Goal: Navigation & Orientation: Go to known website

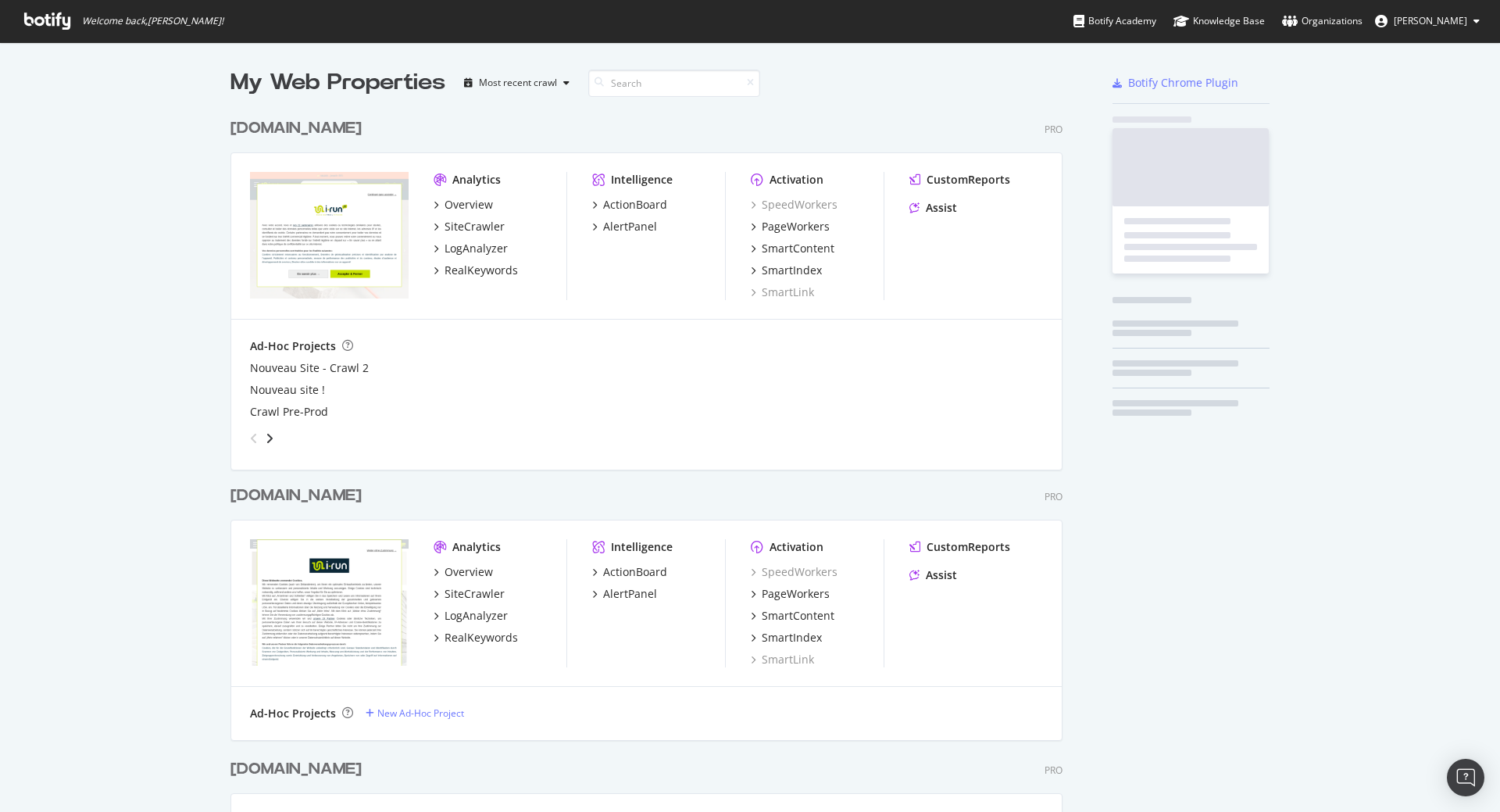
scroll to position [2334, 832]
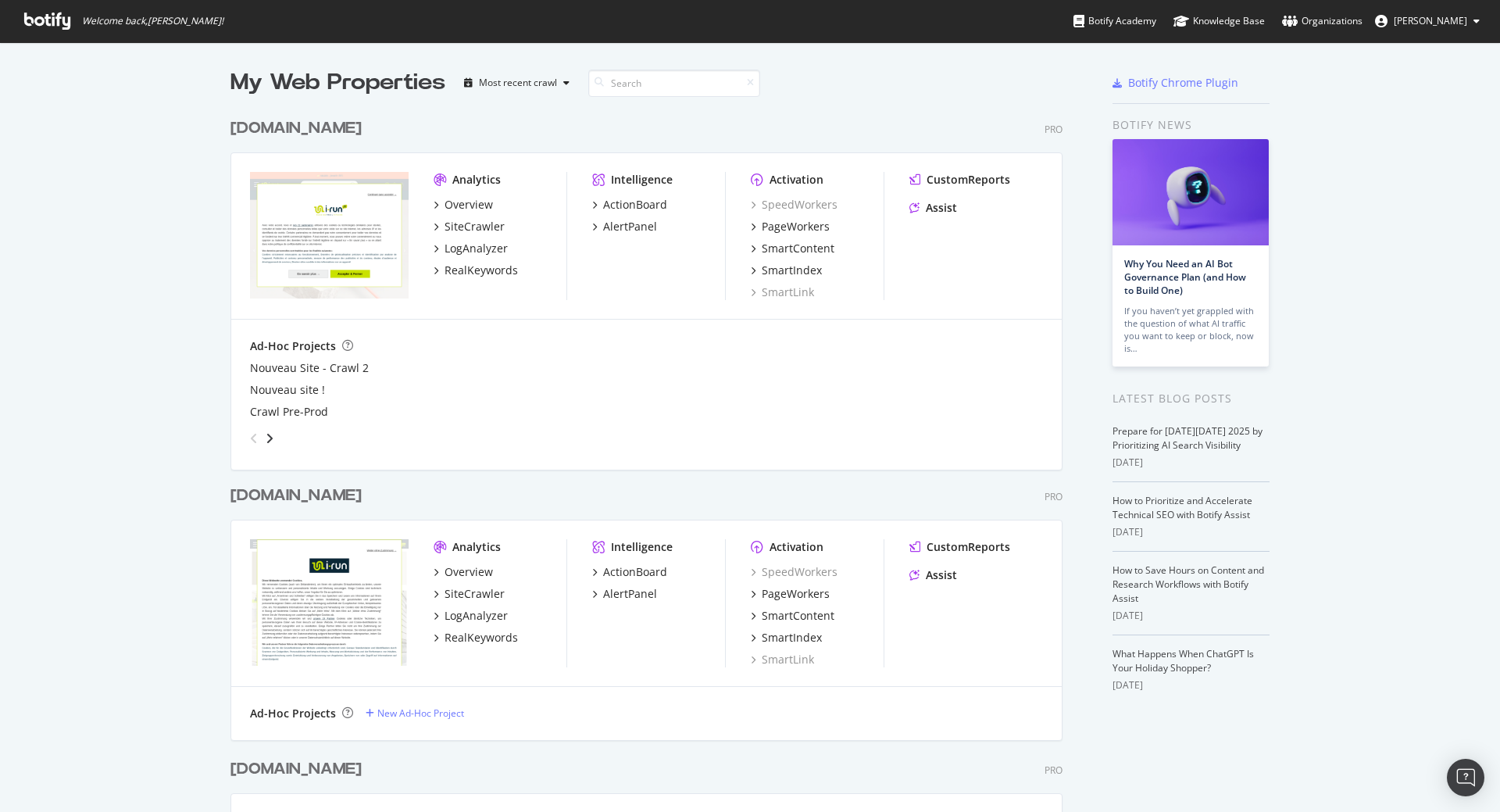
click at [268, 488] on div "[DOMAIN_NAME]" at bounding box center [296, 495] width 131 height 22
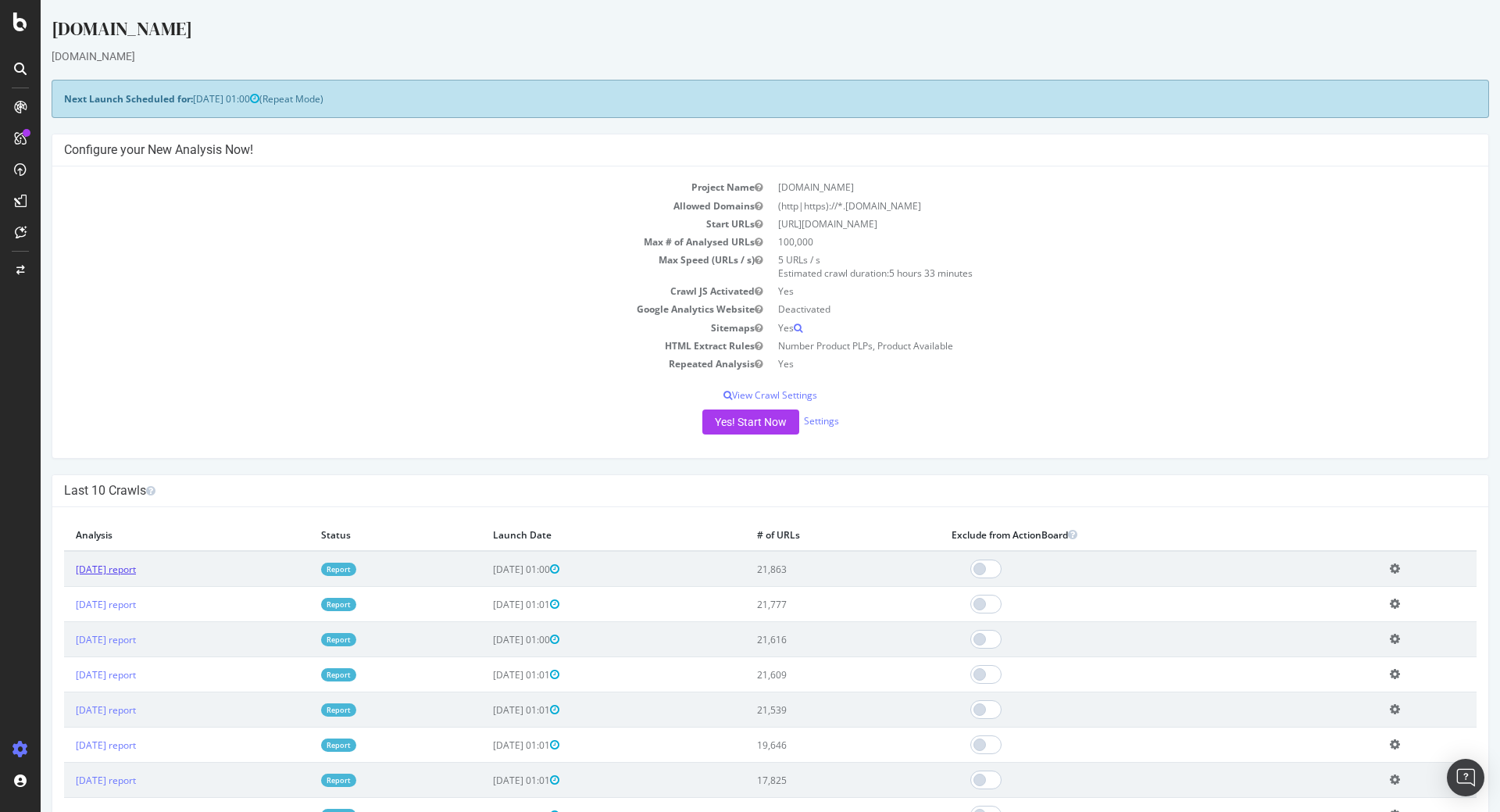
click at [136, 570] on link "[DATE] report" at bounding box center [106, 569] width 61 height 14
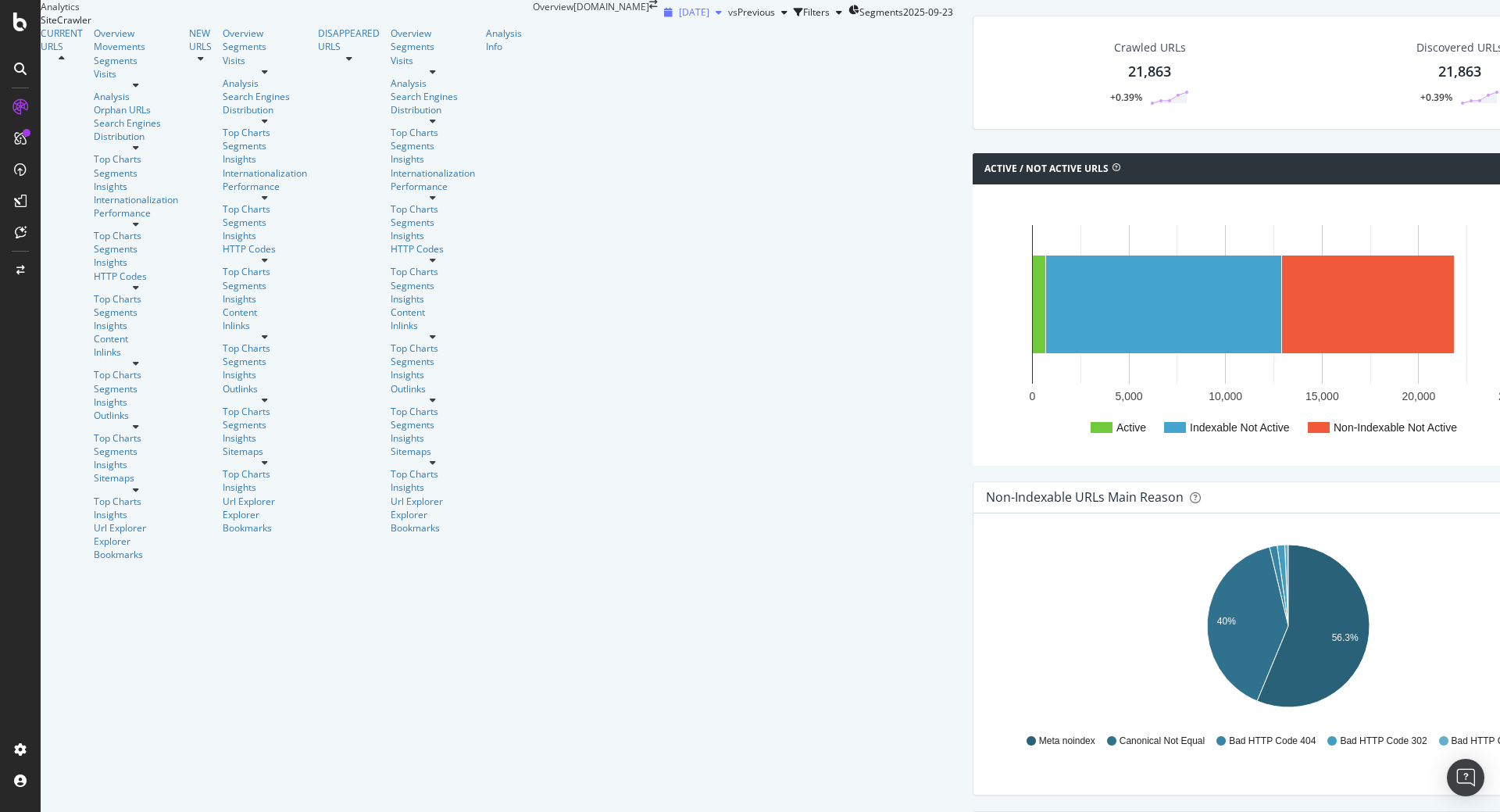
click at [715, 18] on icon "button" at bounding box center [718, 13] width 6 height 10
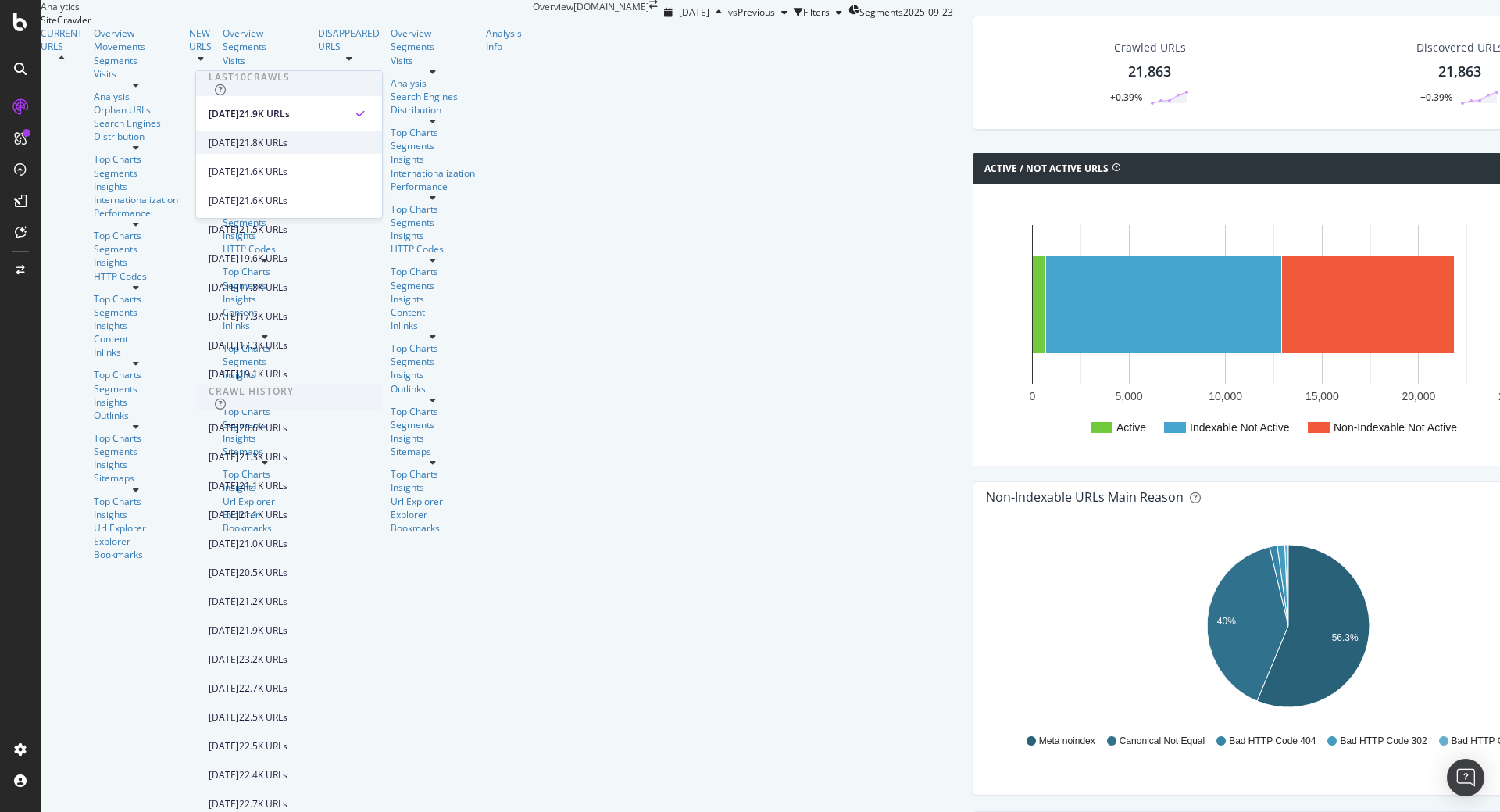
click at [239, 144] on div "[DATE]" at bounding box center [223, 142] width 30 height 14
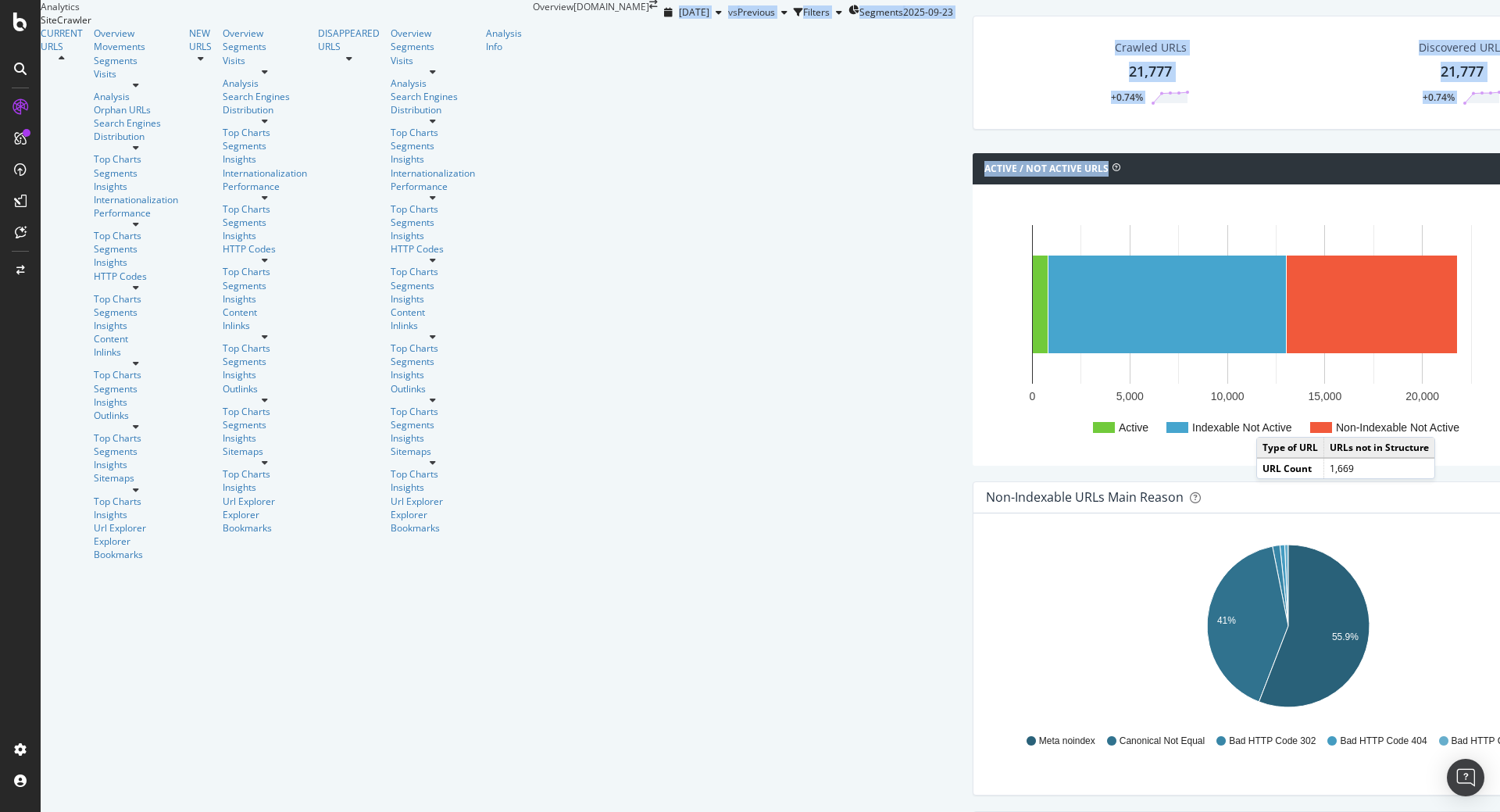
drag, startPoint x: 685, startPoint y: 350, endPoint x: 474, endPoint y: 11, distance: 399.3
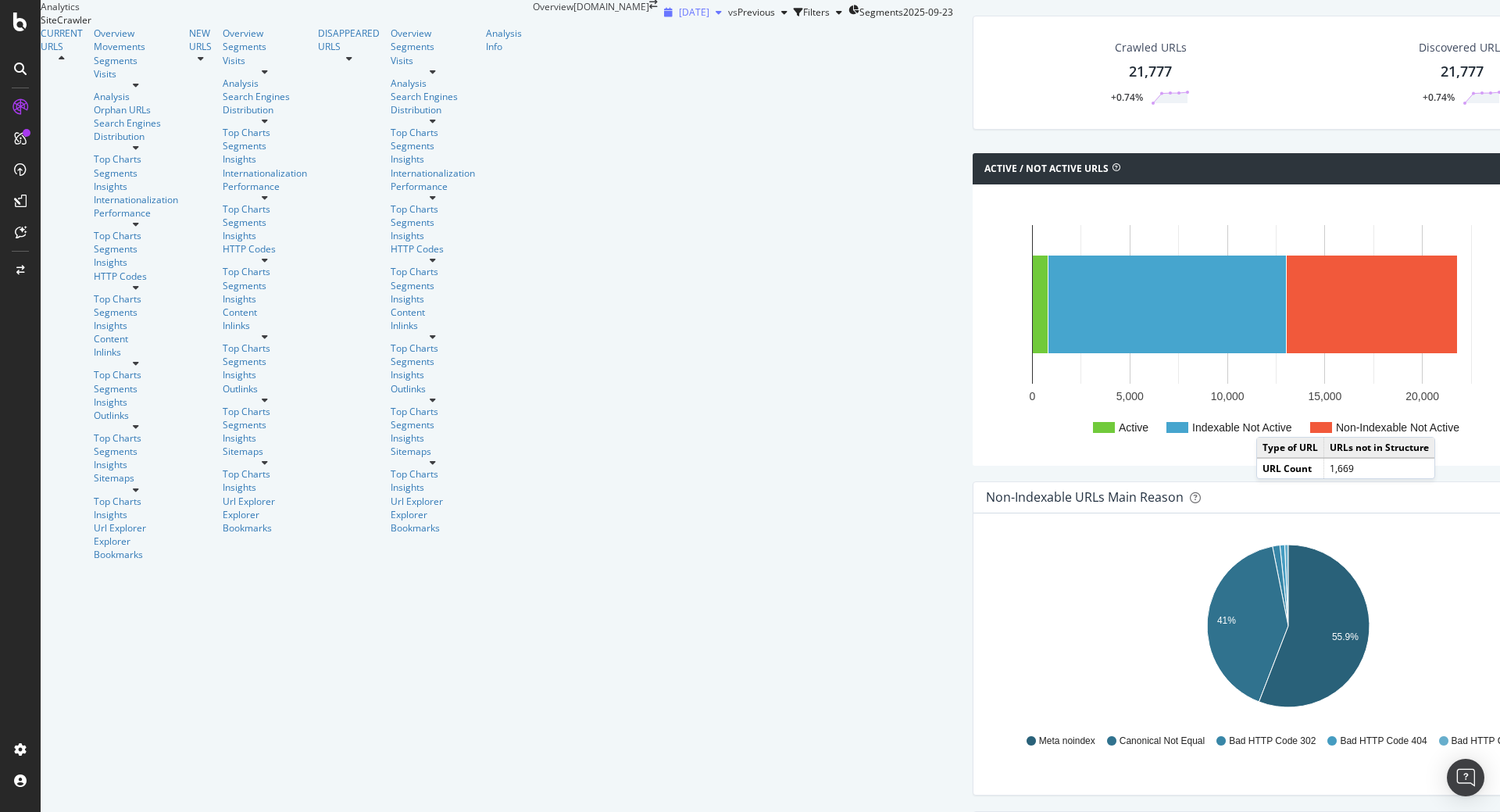
click at [709, 18] on div "button" at bounding box center [718, 13] width 19 height 10
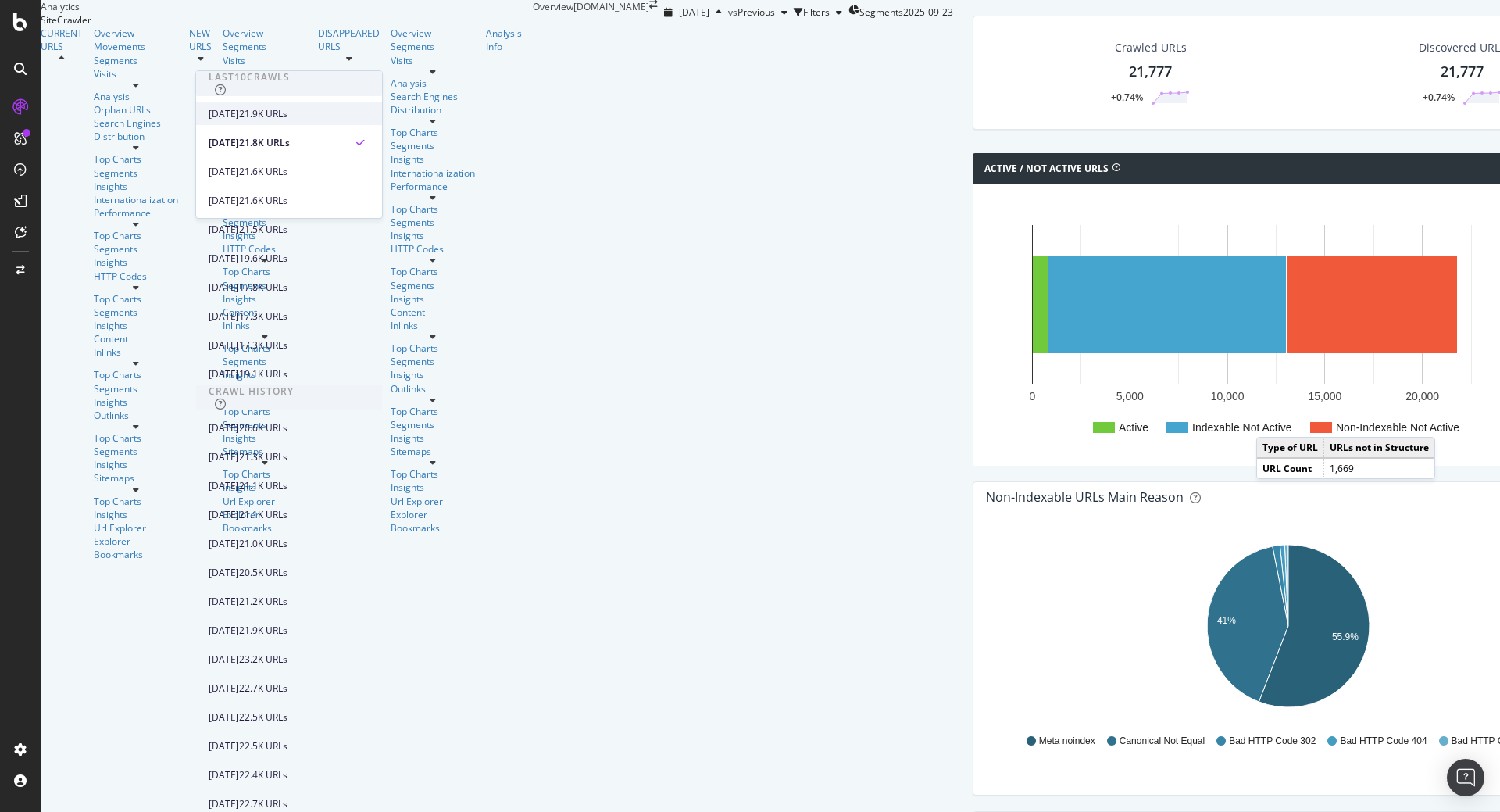
click at [288, 111] on div "21.9K URLs" at bounding box center [264, 114] width 49 height 14
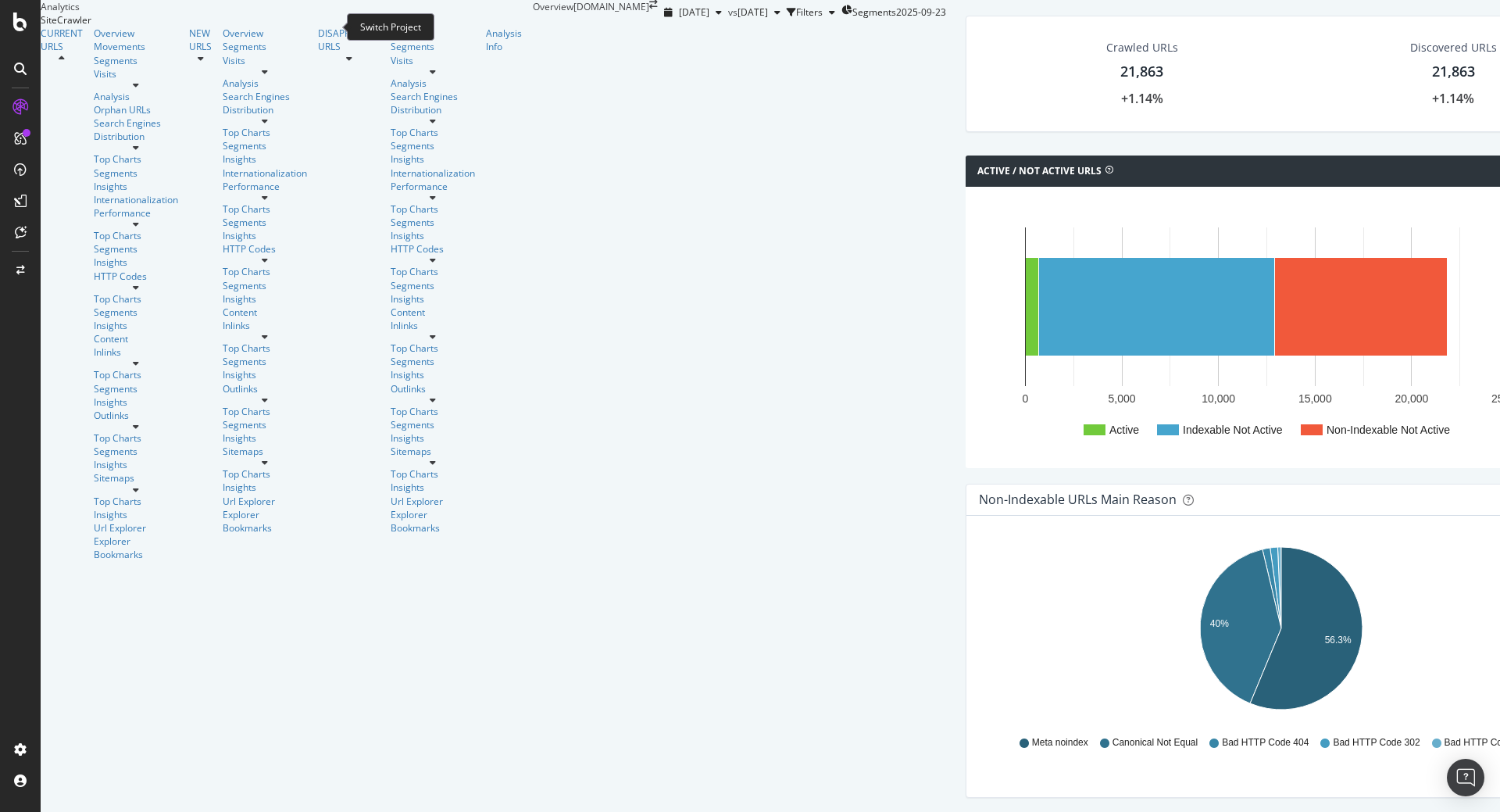
click at [649, 10] on icon "arrow-right-arrow-left" at bounding box center [653, 5] width 9 height 10
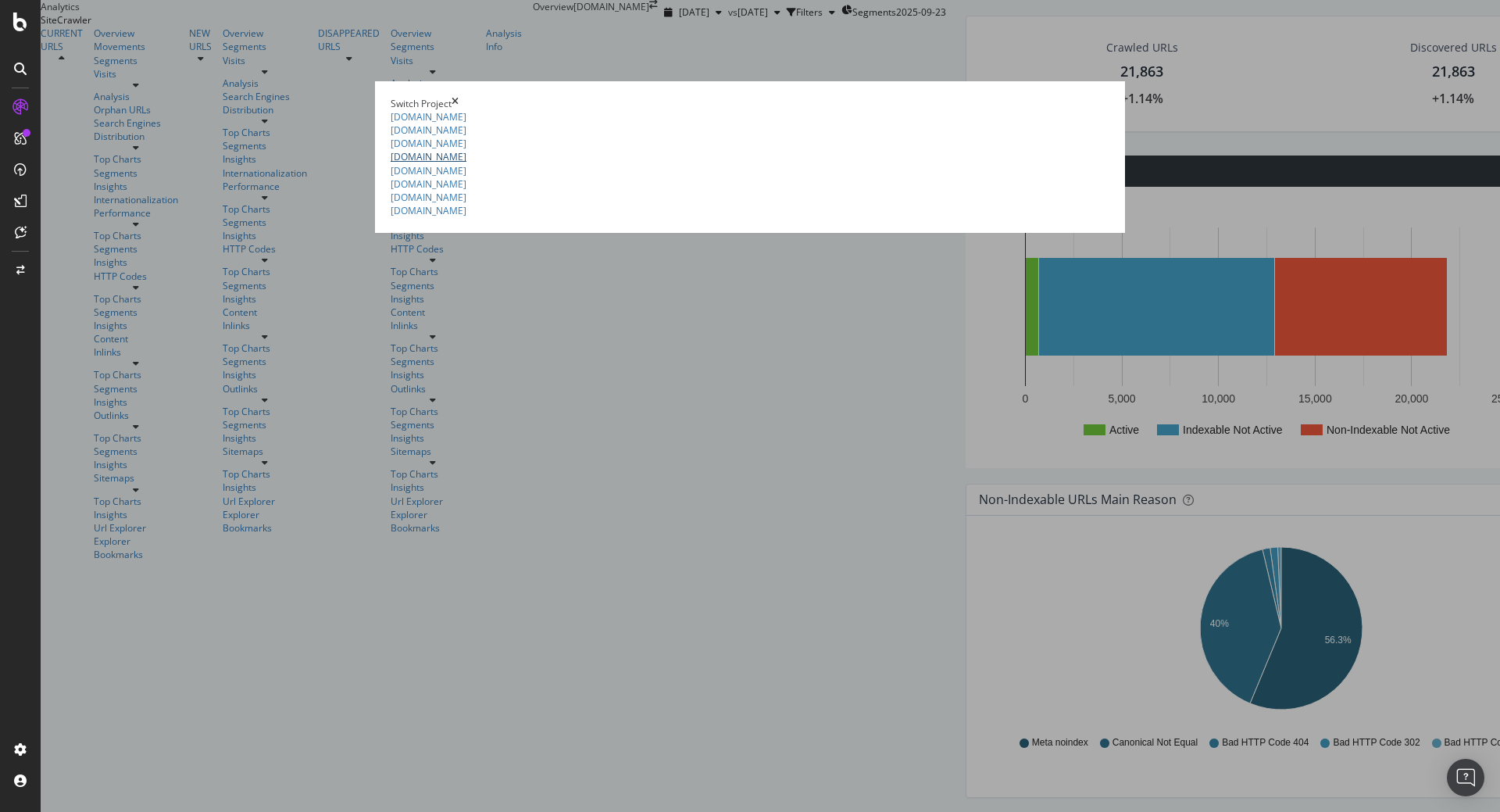
click at [390, 163] on link "[DOMAIN_NAME]" at bounding box center [428, 157] width 76 height 14
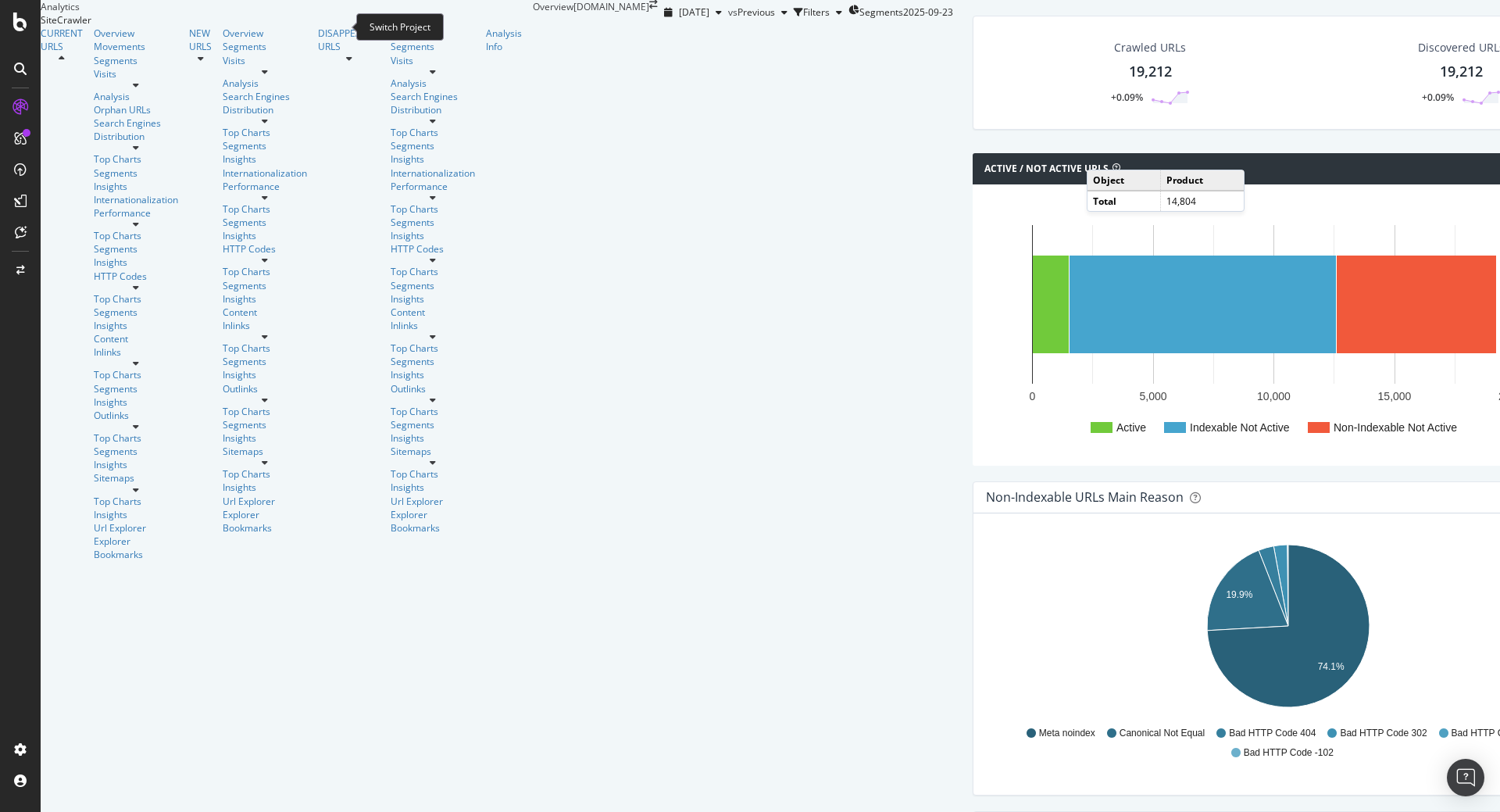
click at [649, 10] on icon "arrow-right-arrow-left" at bounding box center [653, 5] width 9 height 10
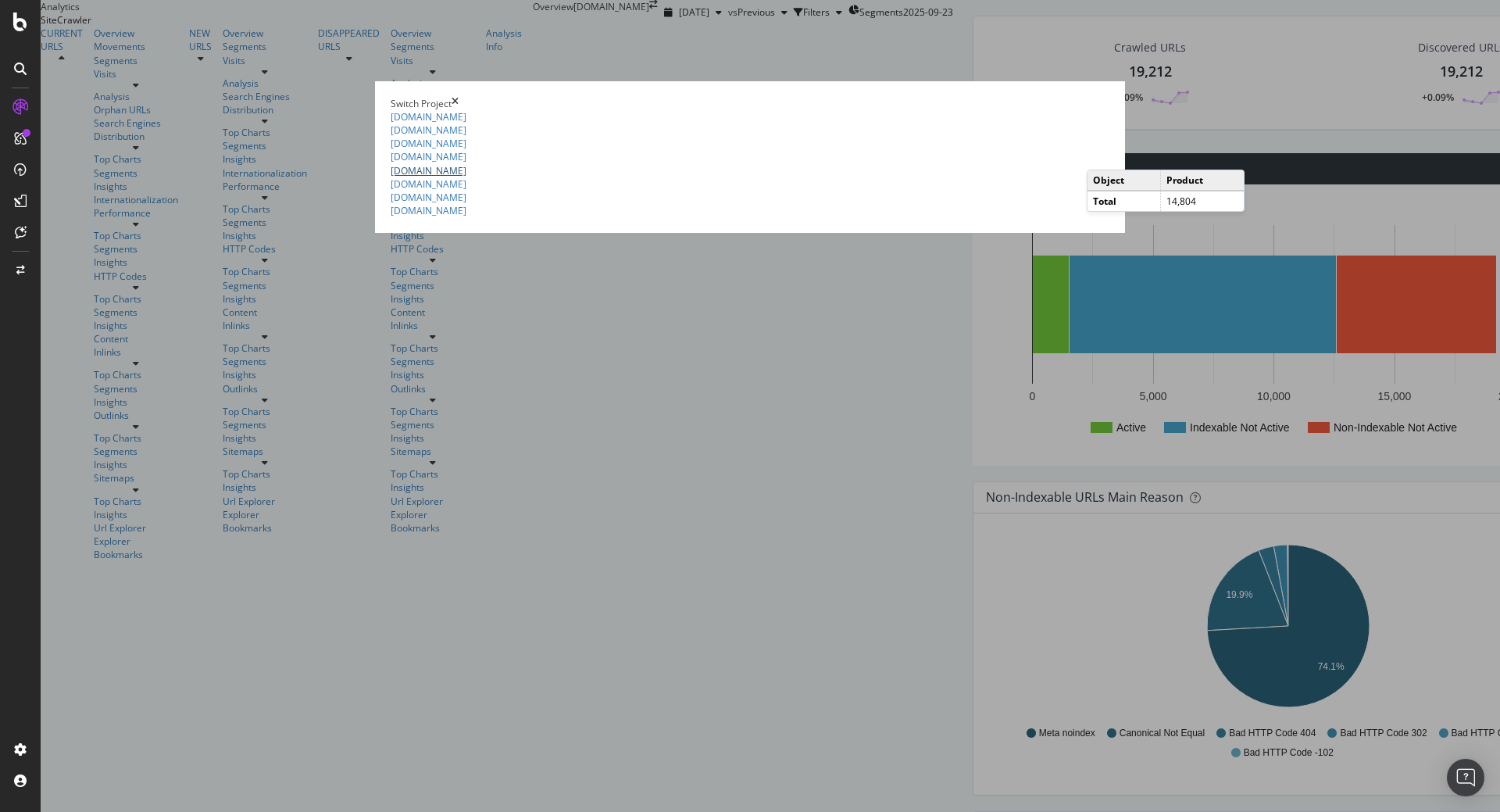
click at [390, 178] on link "[DOMAIN_NAME]" at bounding box center [428, 171] width 76 height 14
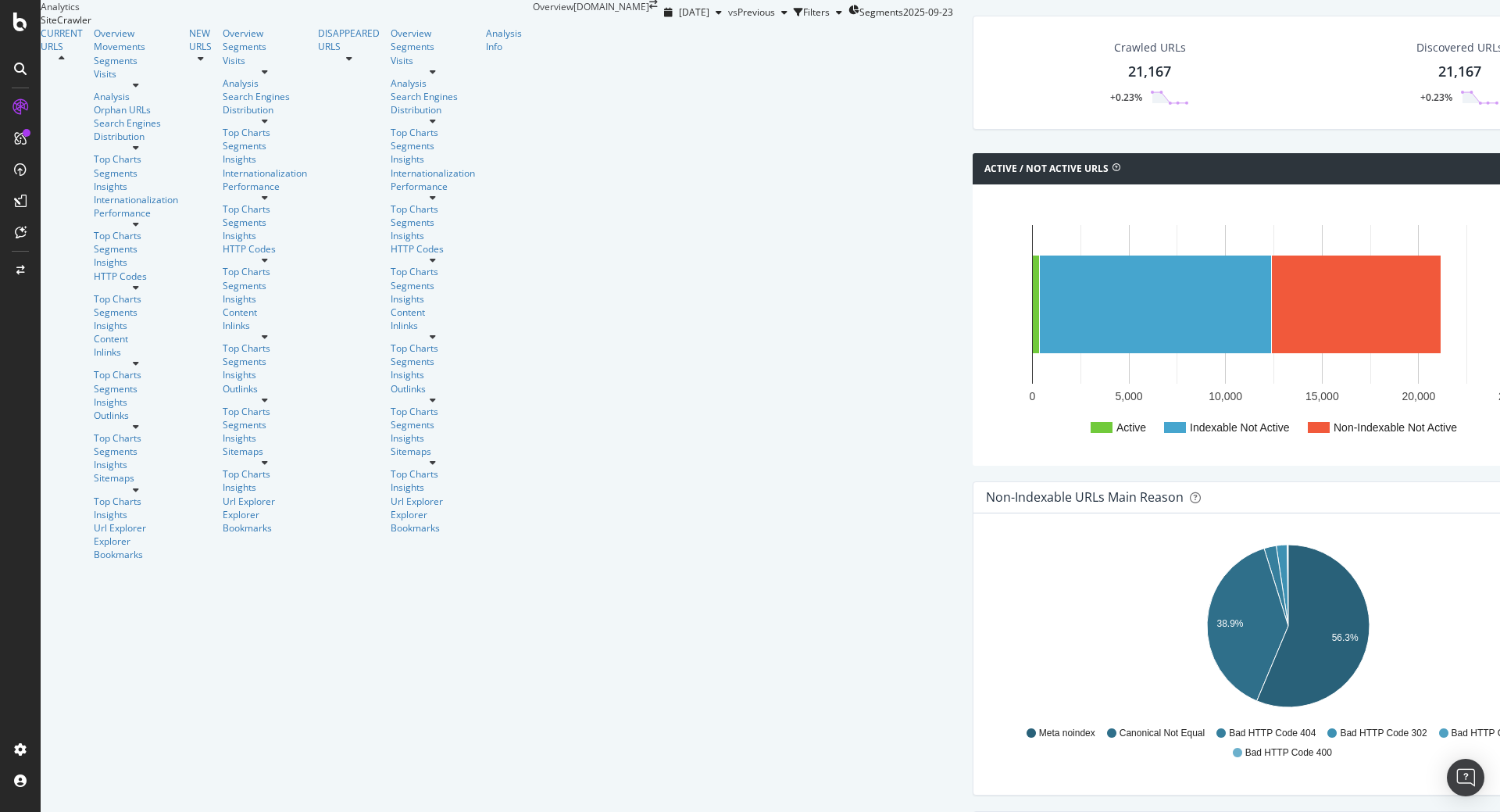
click at [649, 10] on icon "arrow-right-arrow-left" at bounding box center [653, 5] width 9 height 10
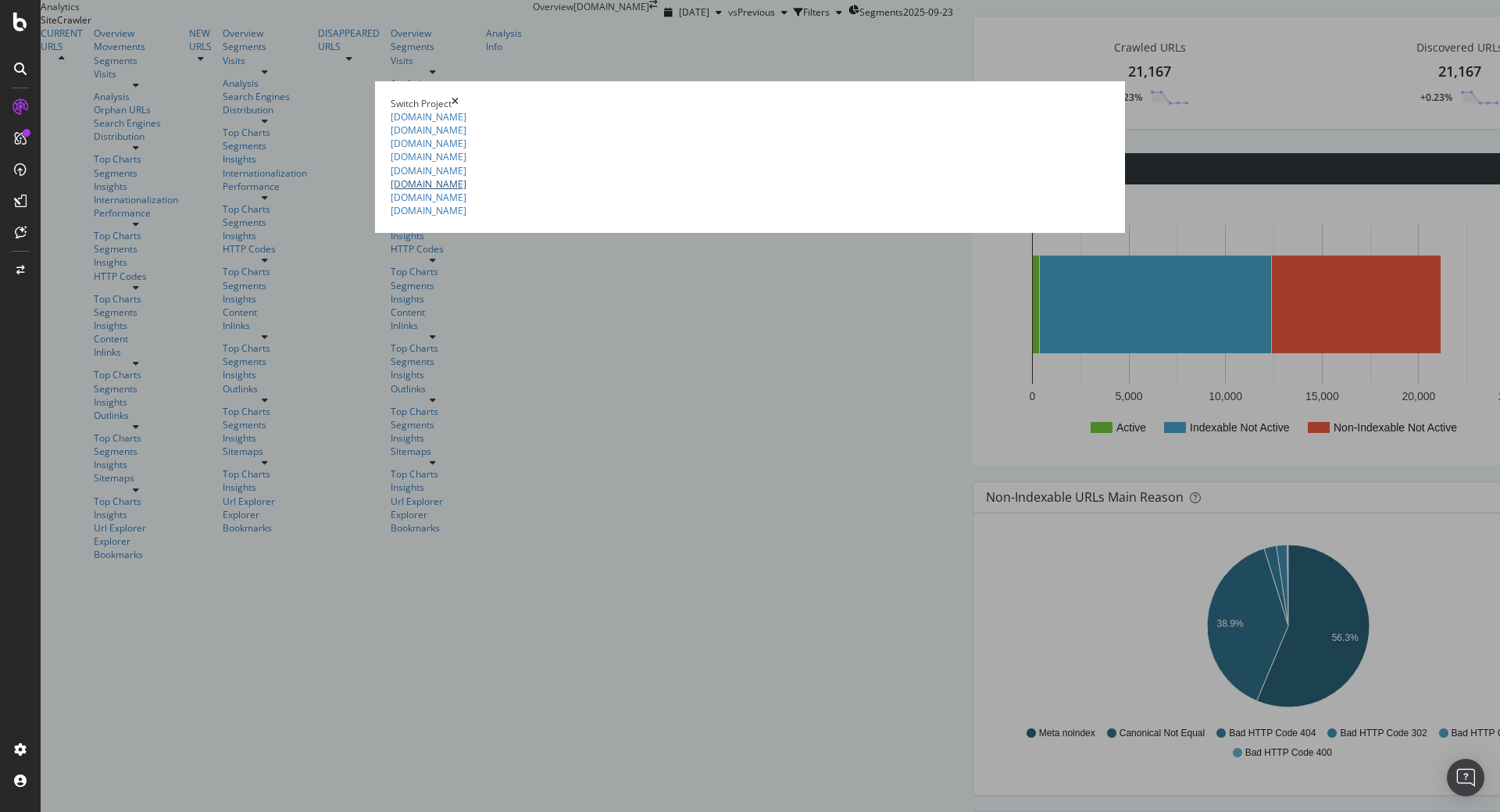
click at [390, 190] on link "[DOMAIN_NAME]" at bounding box center [428, 184] width 76 height 14
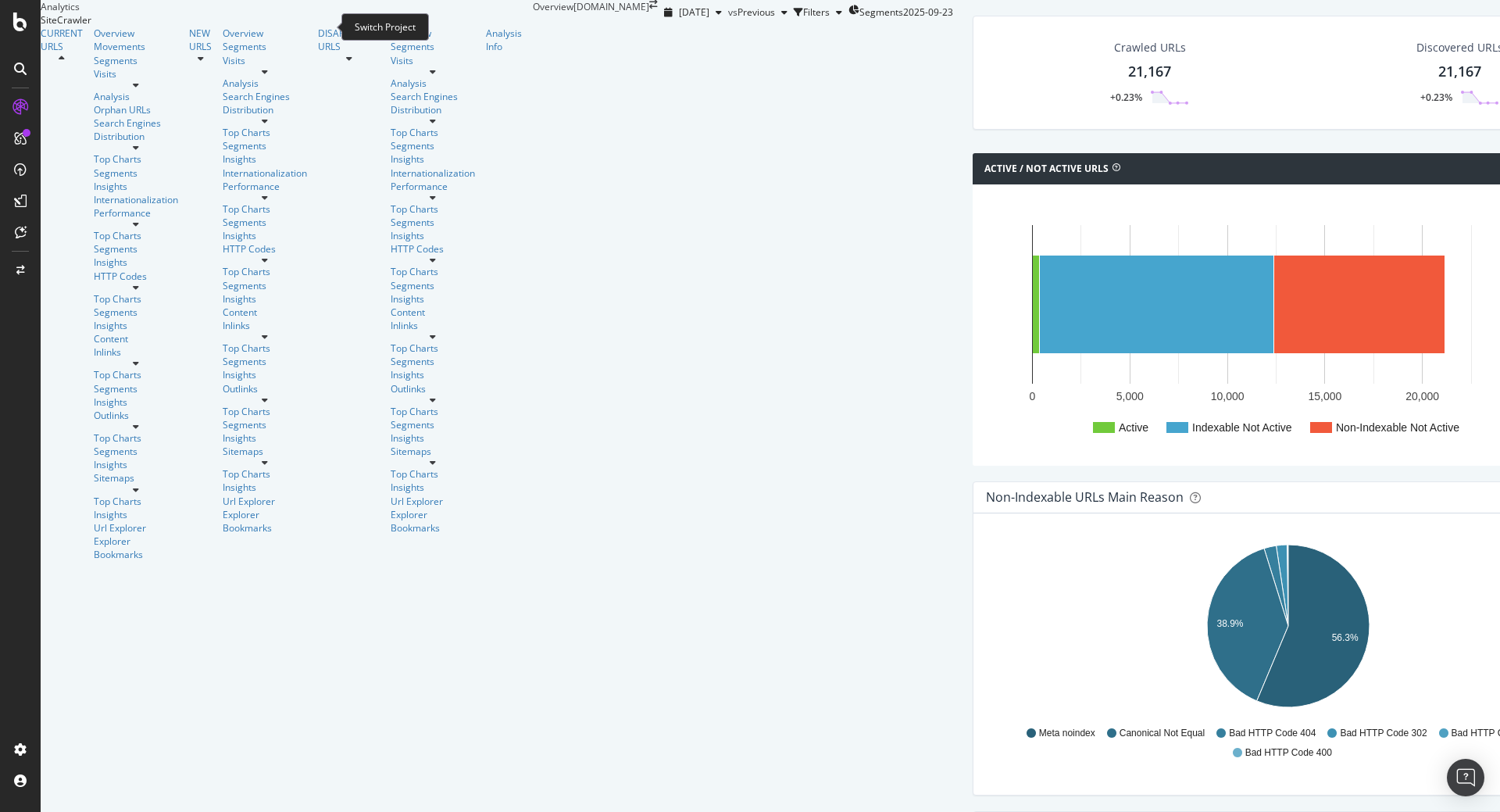
click at [649, 10] on icon "arrow-right-arrow-left" at bounding box center [653, 5] width 9 height 10
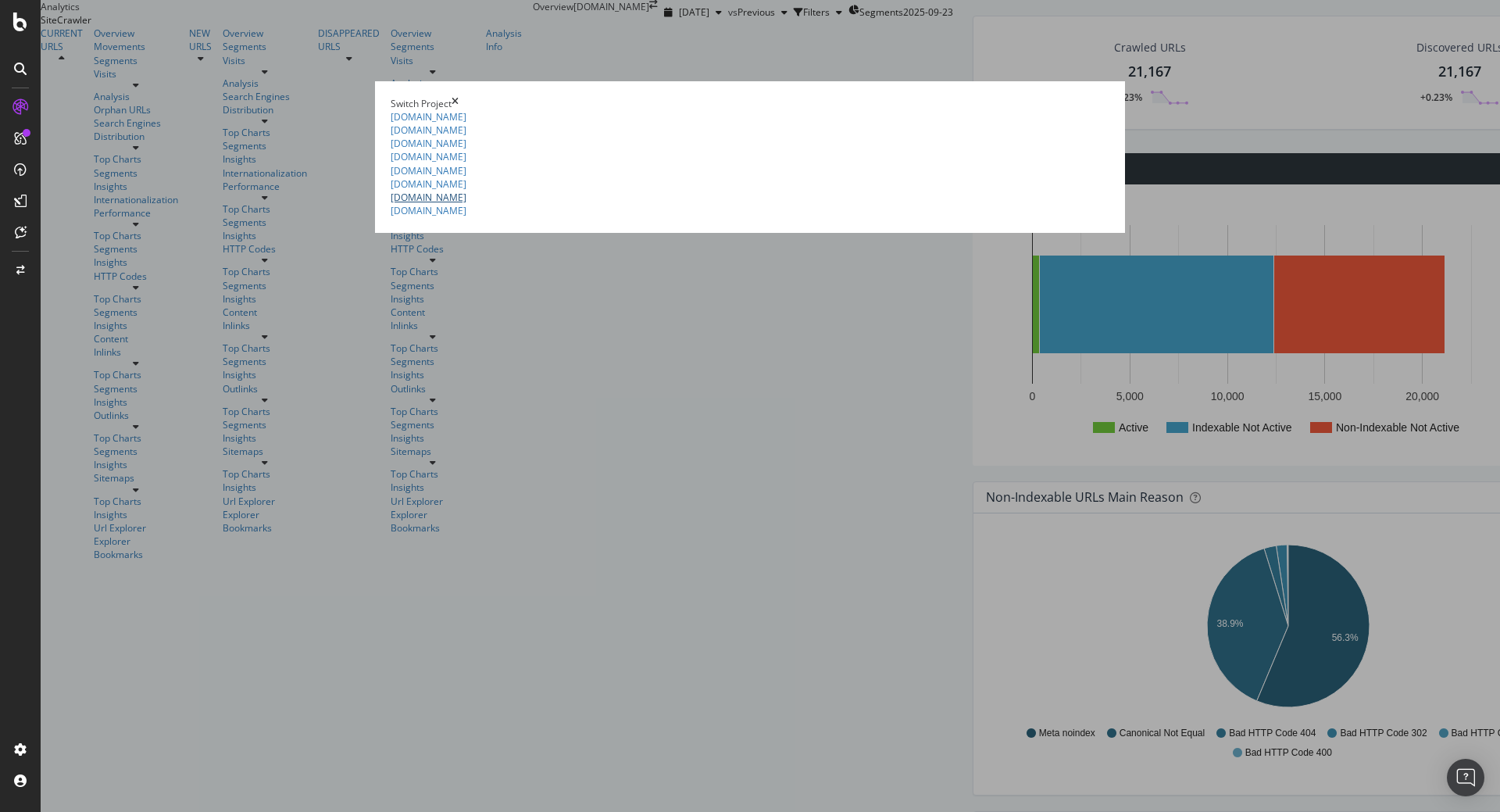
click at [390, 204] on link "[DOMAIN_NAME]" at bounding box center [428, 197] width 76 height 14
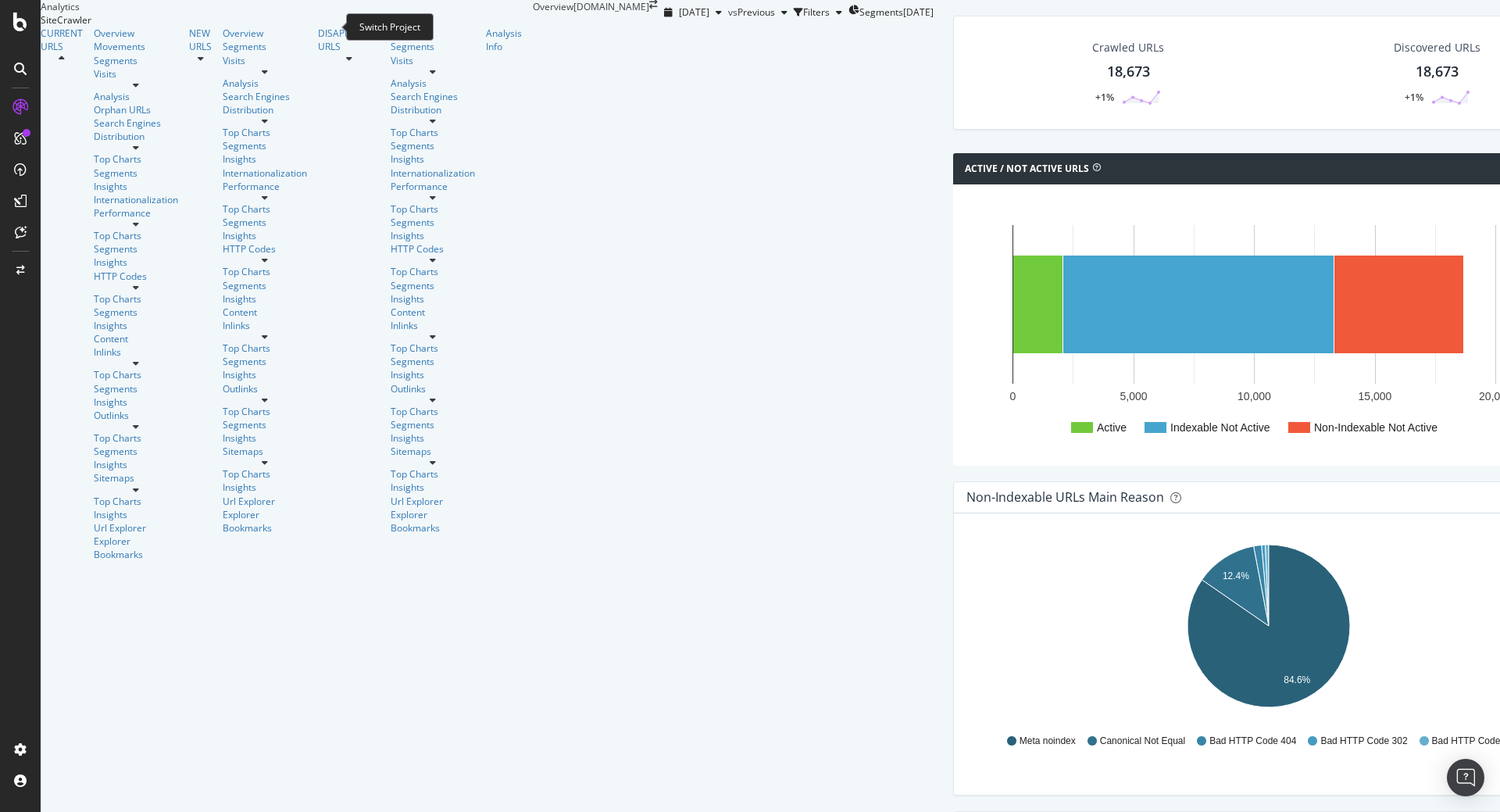
click at [649, 10] on icon "arrow-right-arrow-left" at bounding box center [653, 5] width 9 height 10
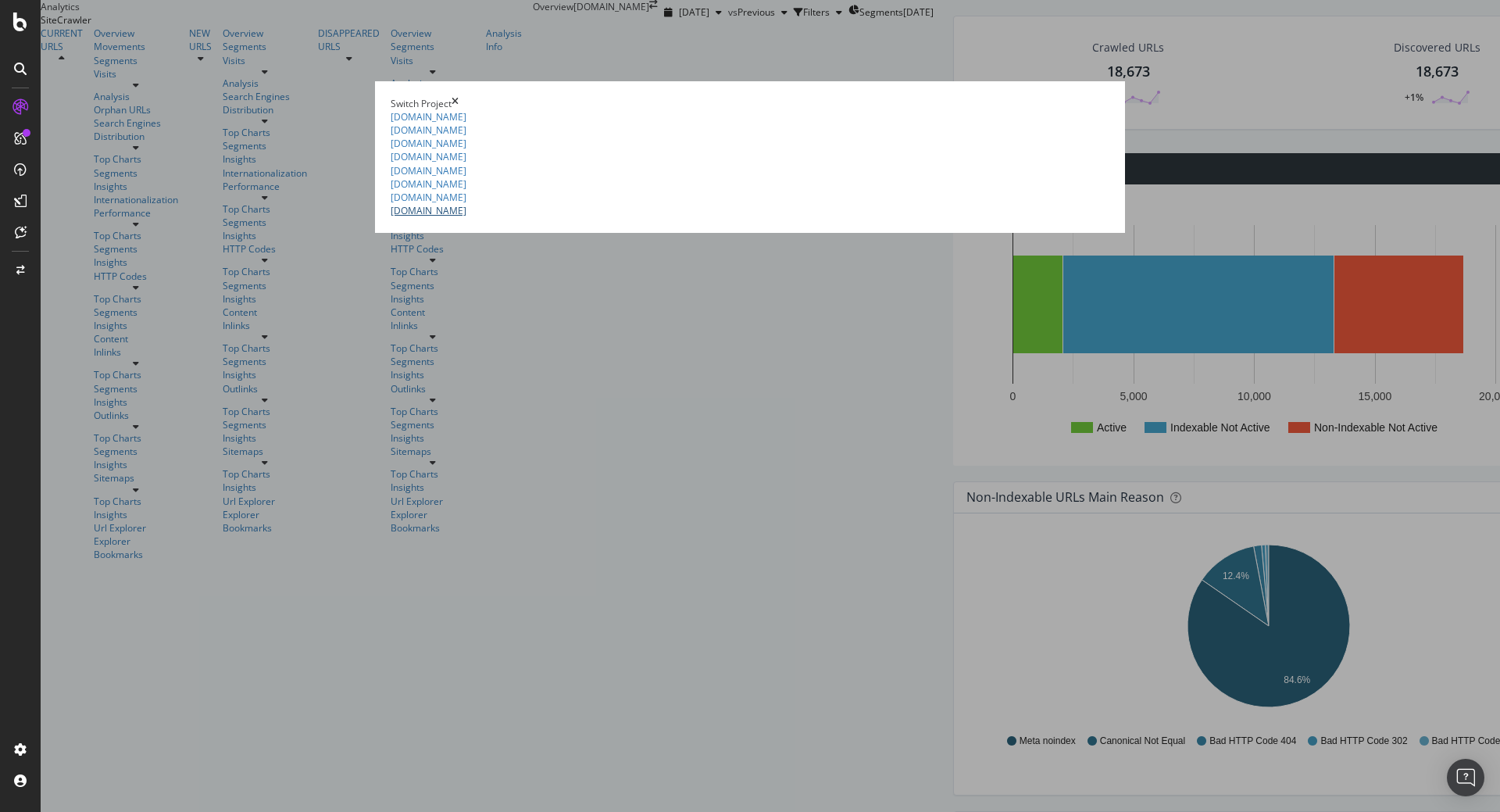
click at [390, 218] on link "[DOMAIN_NAME]" at bounding box center [428, 211] width 76 height 14
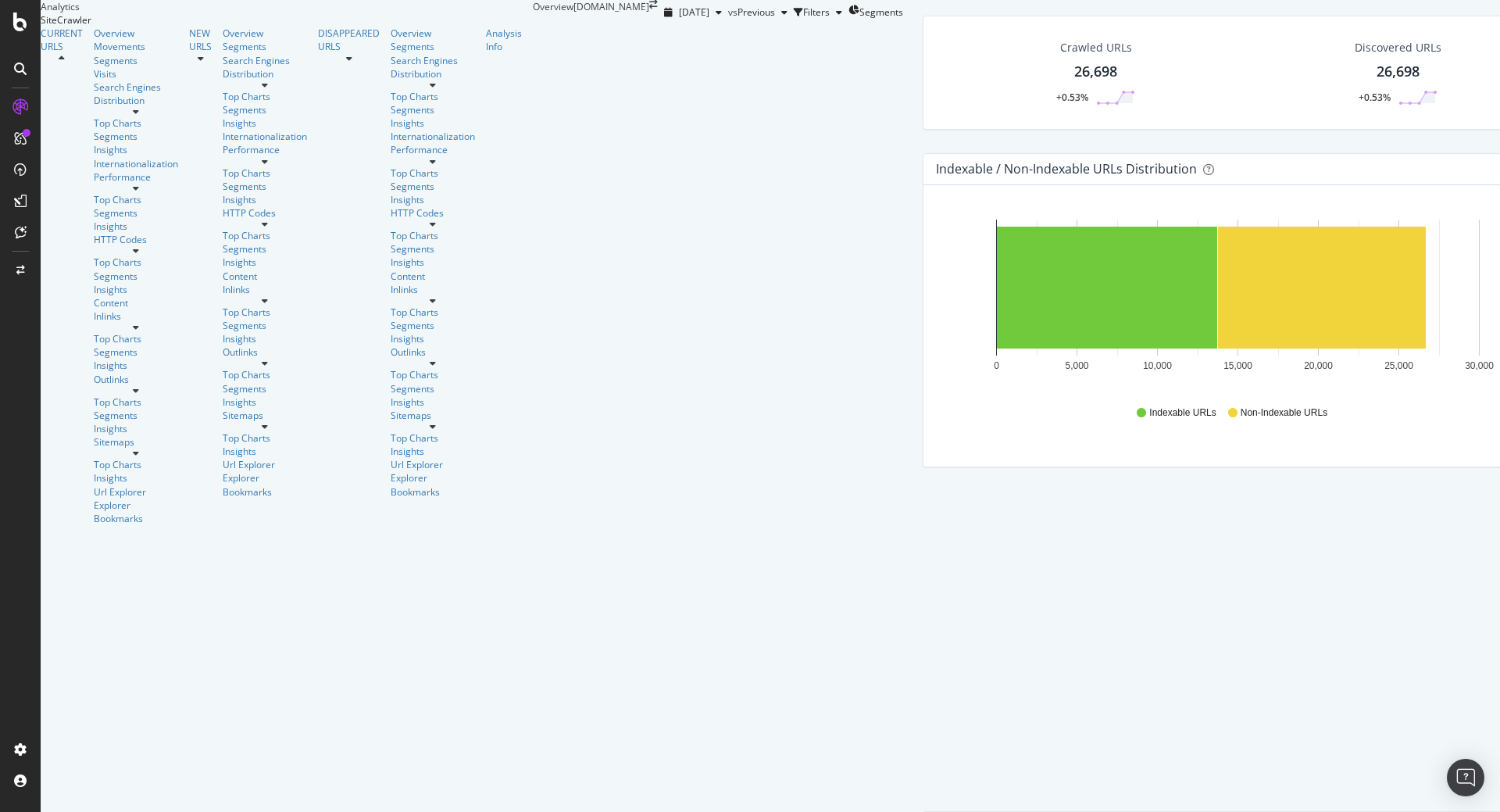
scroll to position [440, 0]
click at [100, 203] on div "CustomReports" at bounding box center [73, 196] width 67 height 14
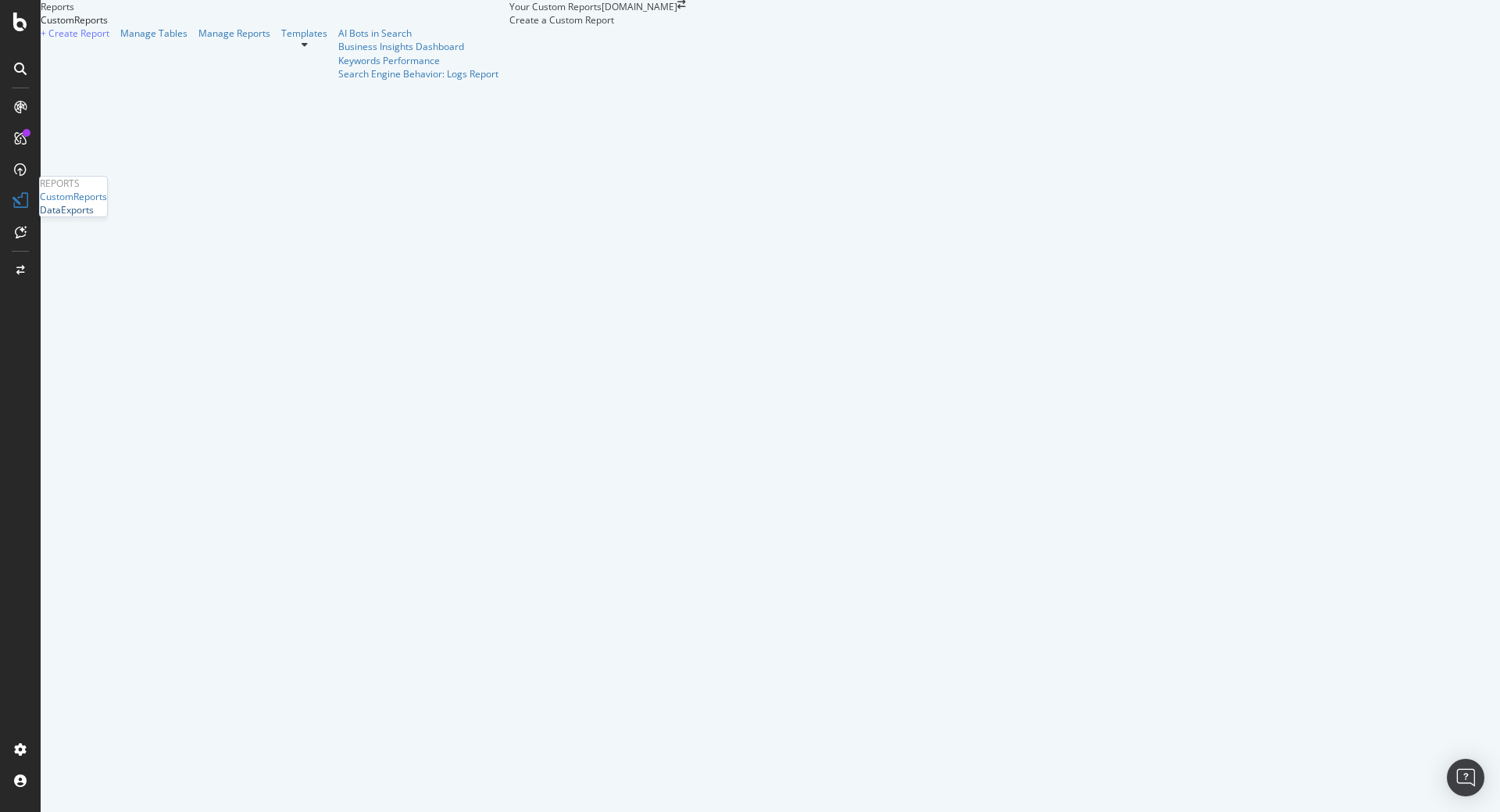
click at [92, 217] on div "DataExports" at bounding box center [66, 210] width 54 height 14
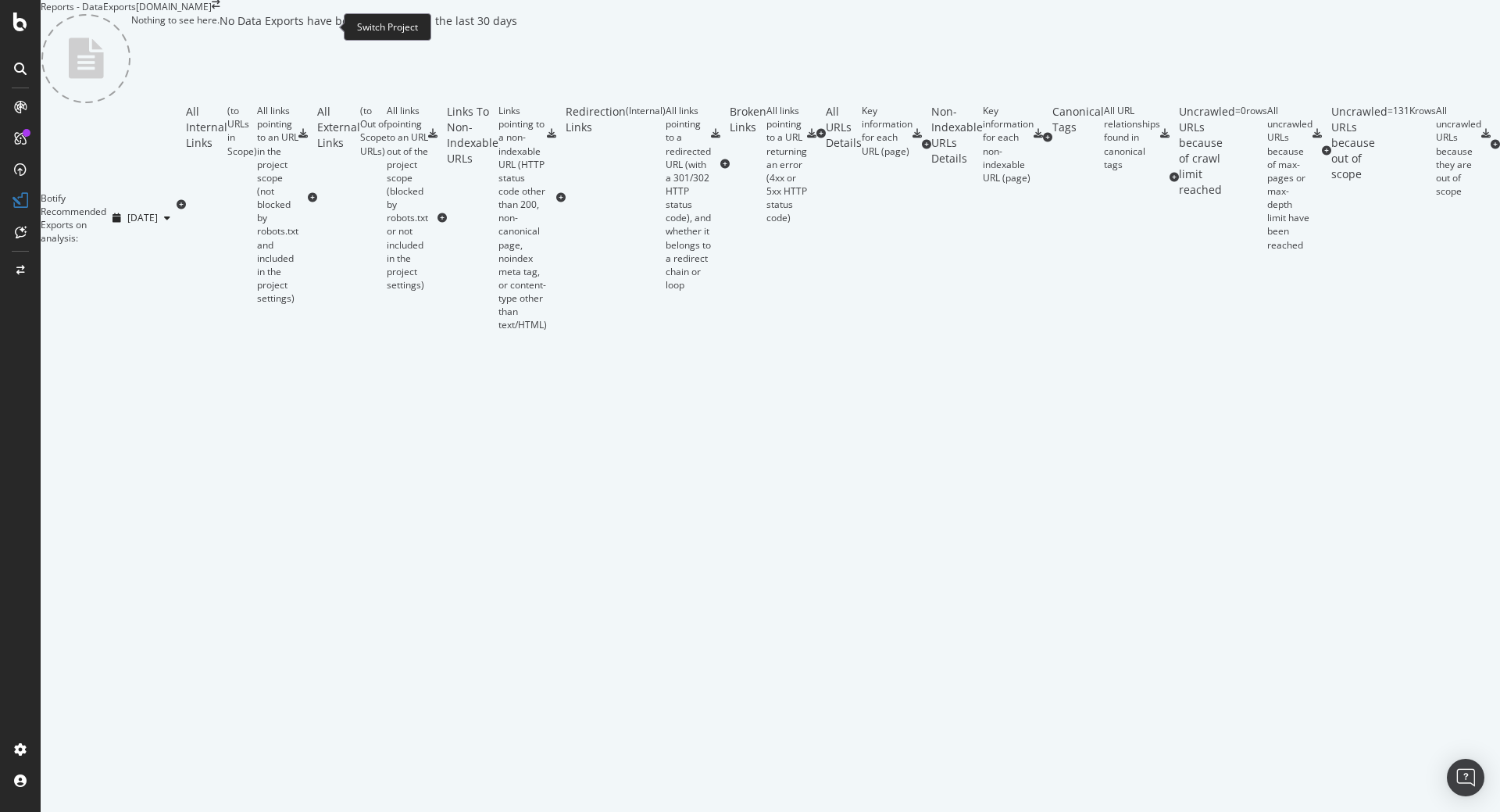
click at [221, 10] on icon "arrow-right-arrow-left" at bounding box center [216, 5] width 9 height 10
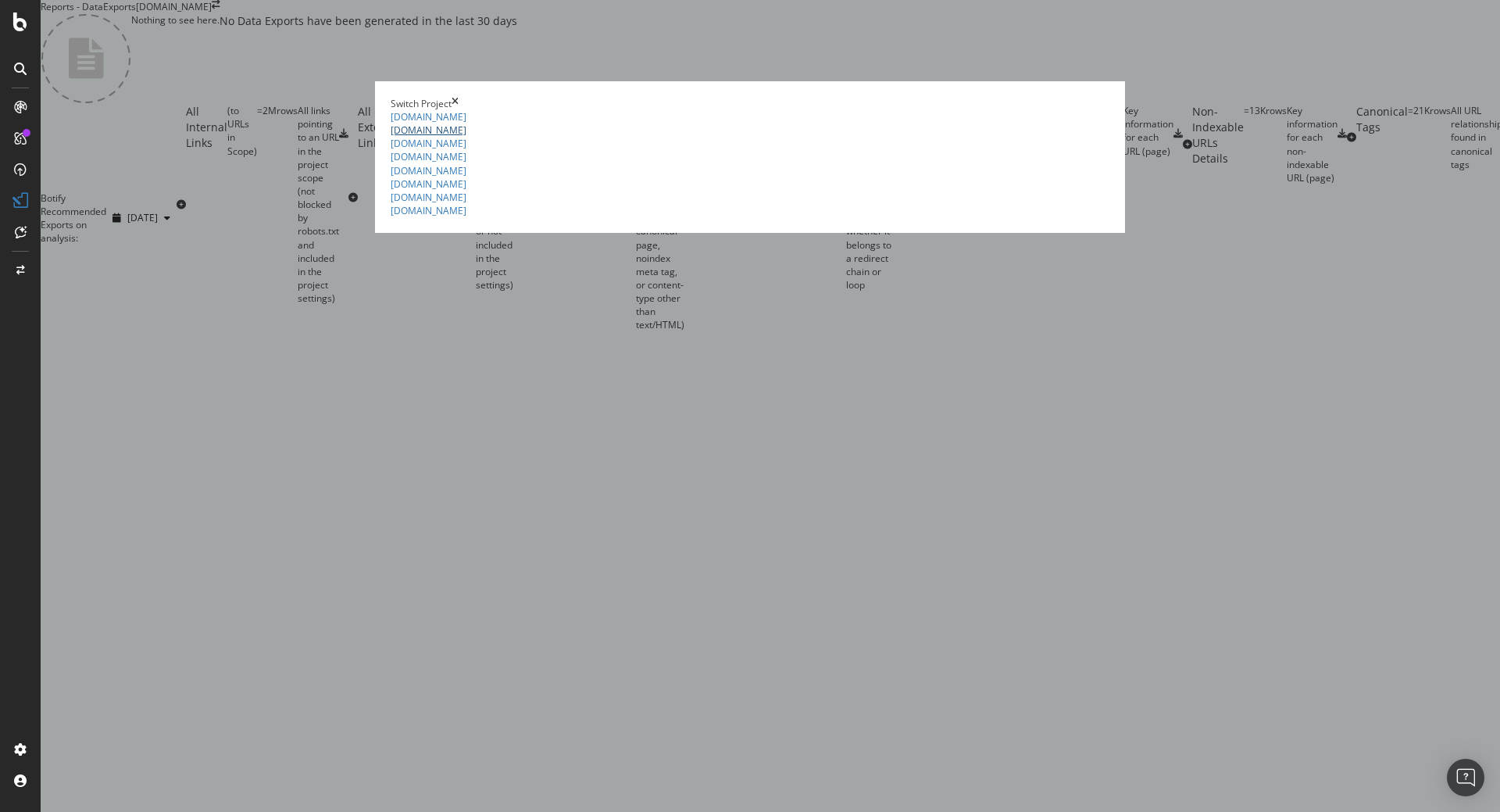
click at [390, 137] on link "[DOMAIN_NAME]" at bounding box center [428, 130] width 76 height 14
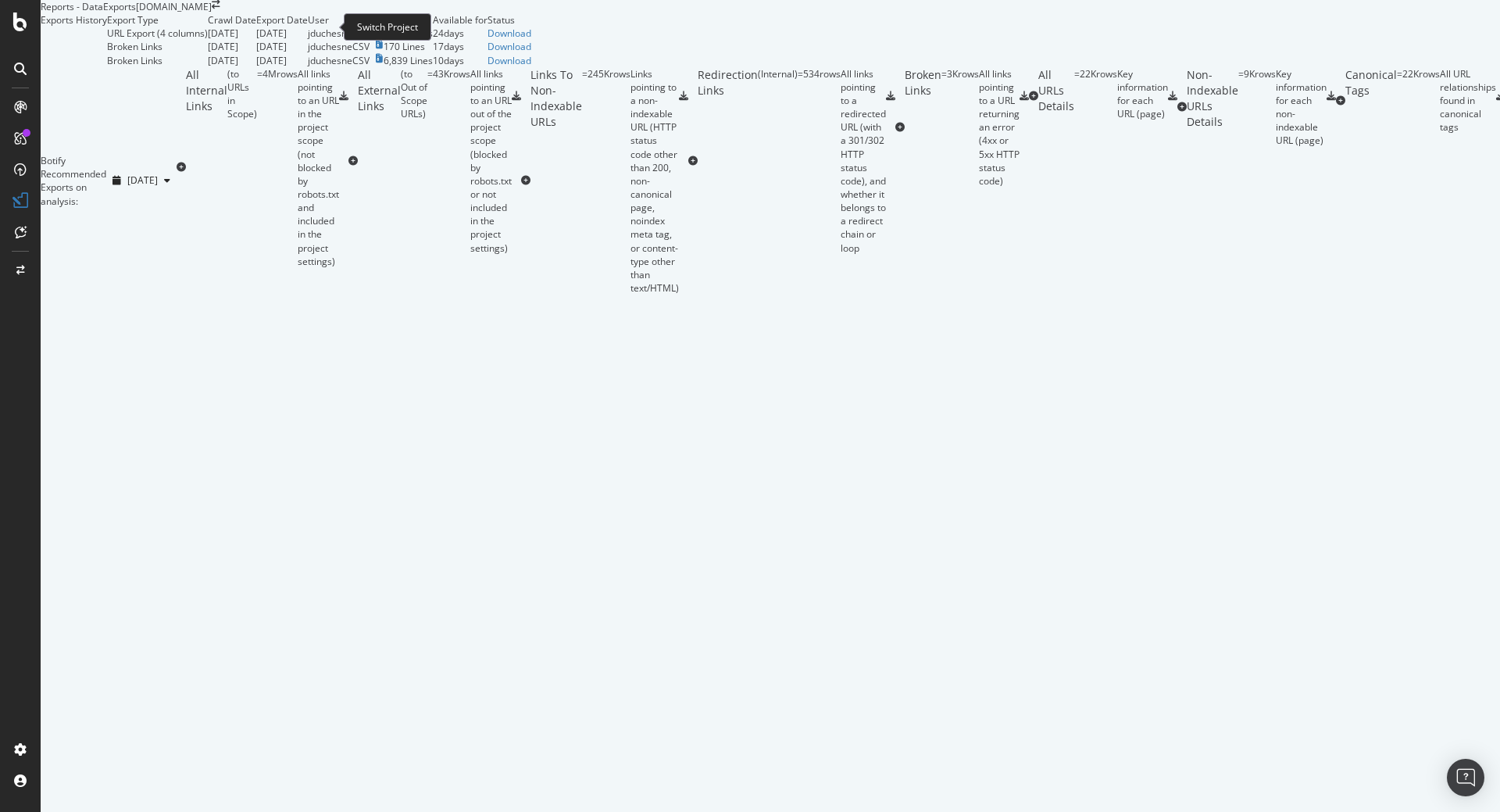
click at [221, 10] on icon "arrow-right-arrow-left" at bounding box center [216, 5] width 9 height 10
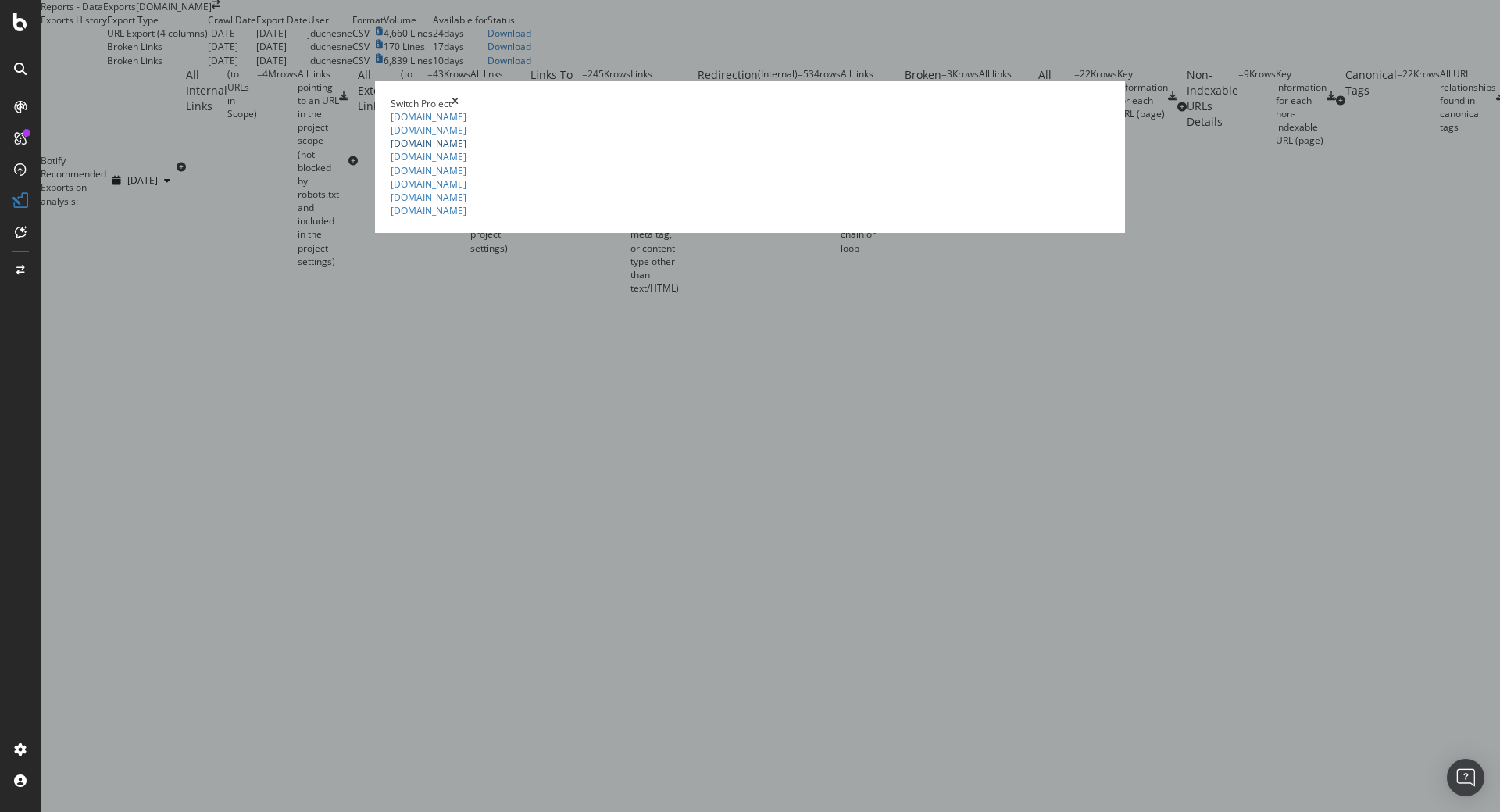
click at [390, 150] on link "[DOMAIN_NAME]" at bounding box center [428, 143] width 76 height 14
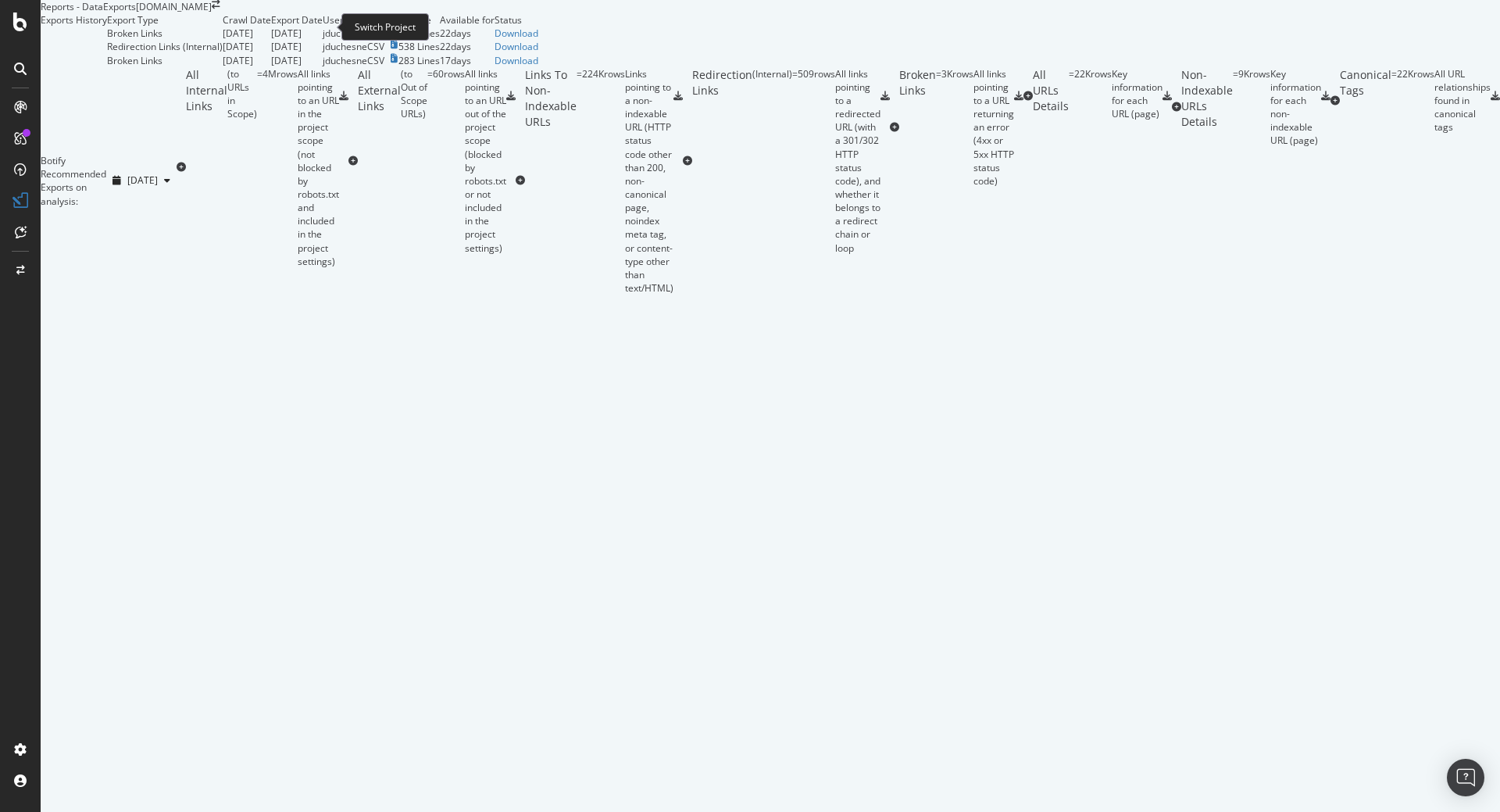
click at [221, 10] on icon "arrow-right-arrow-left" at bounding box center [216, 5] width 9 height 10
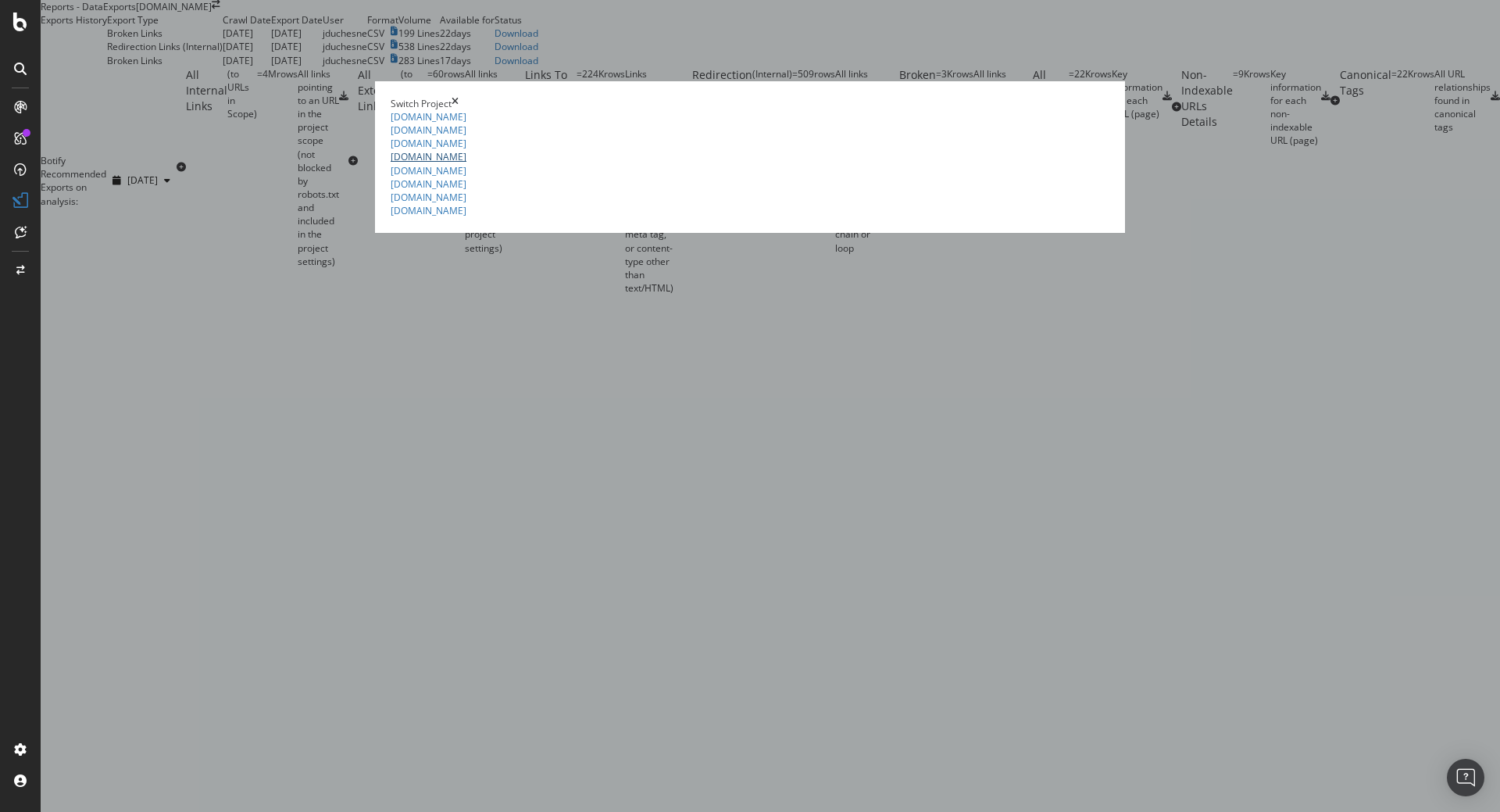
click at [390, 163] on link "[DOMAIN_NAME]" at bounding box center [428, 157] width 76 height 14
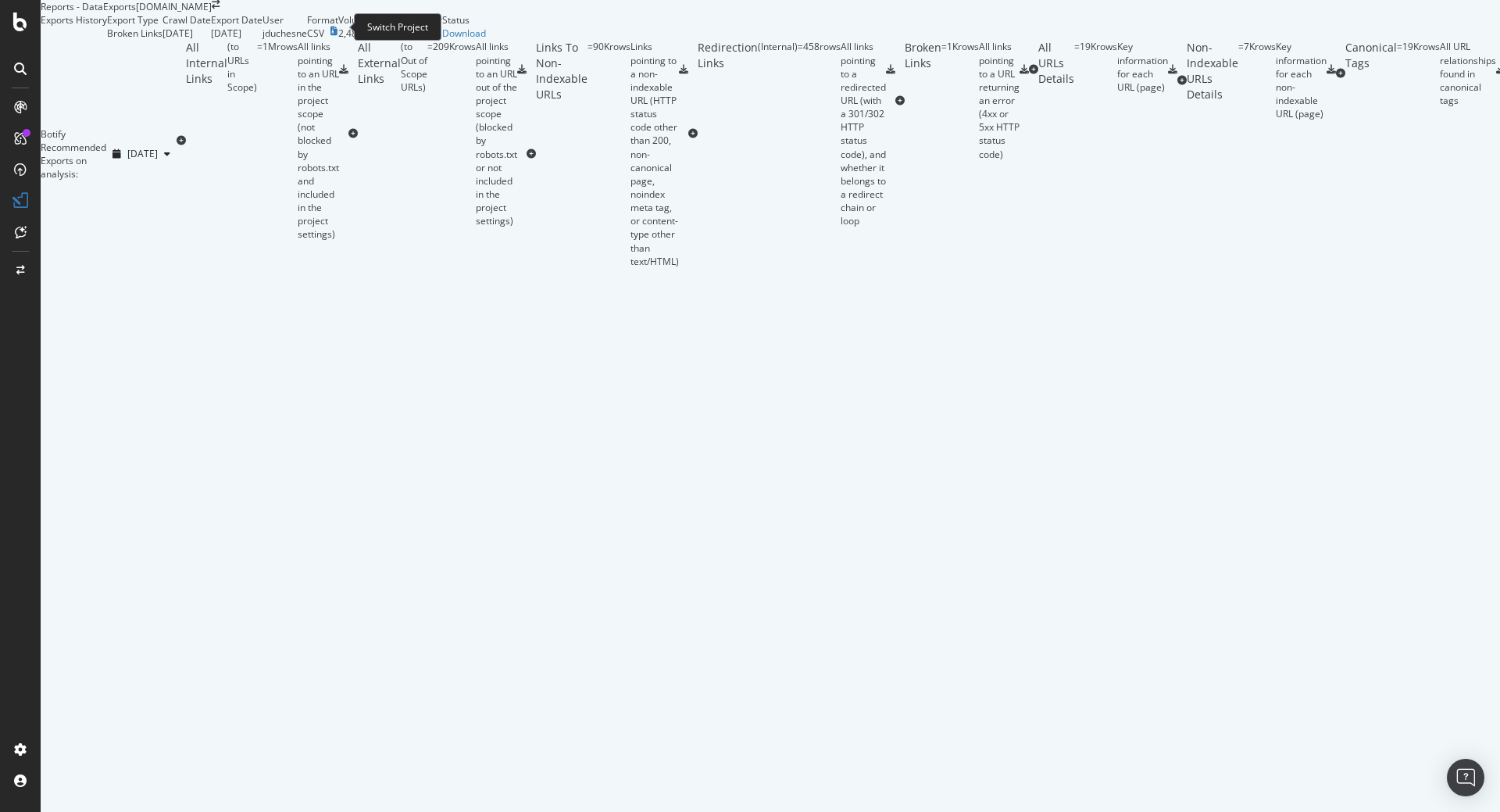
click at [221, 10] on icon "arrow-right-arrow-left" at bounding box center [216, 5] width 9 height 10
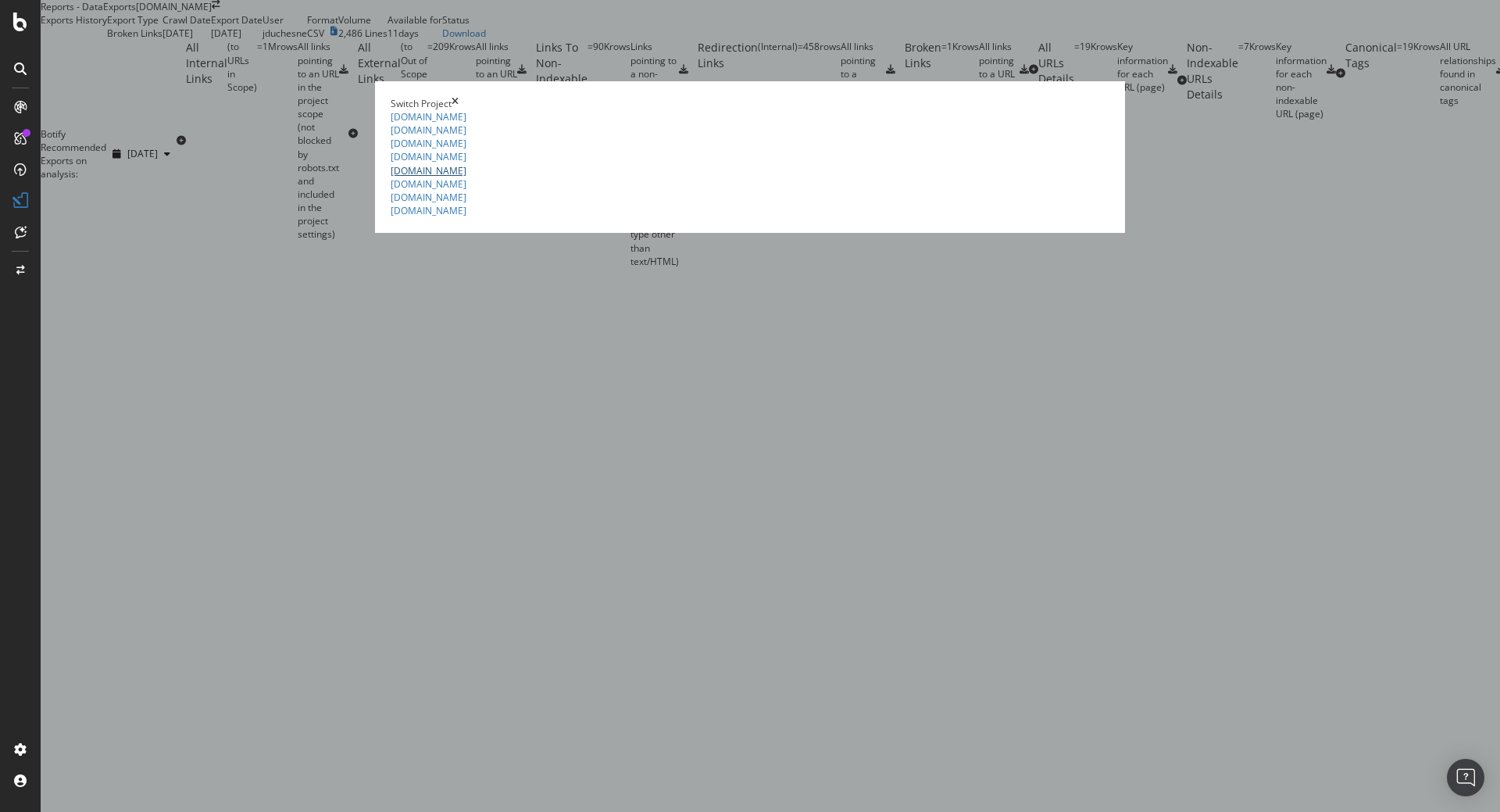
click at [390, 178] on link "[DOMAIN_NAME]" at bounding box center [428, 171] width 76 height 14
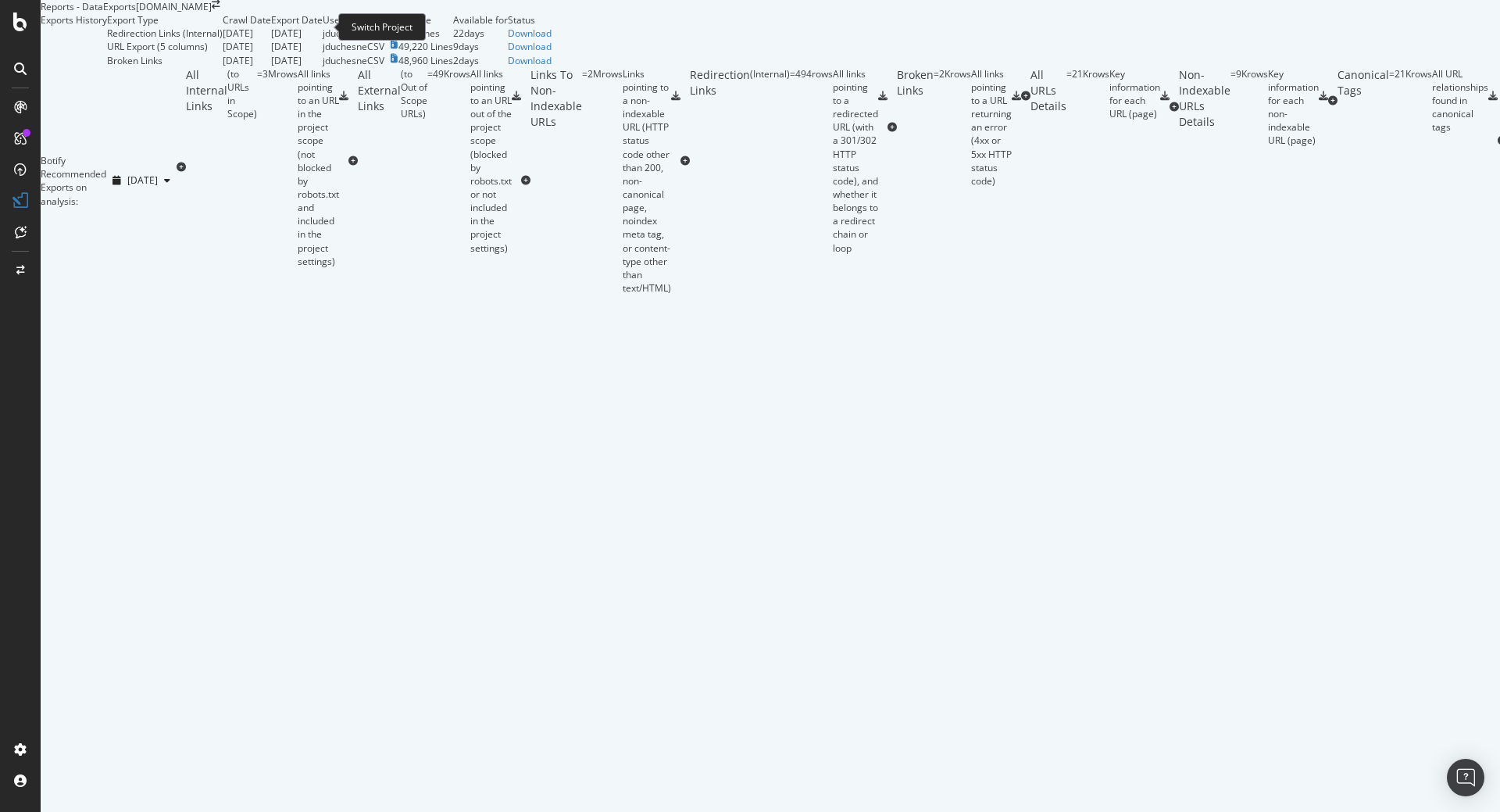
click at [221, 10] on icon "arrow-right-arrow-left" at bounding box center [216, 5] width 9 height 10
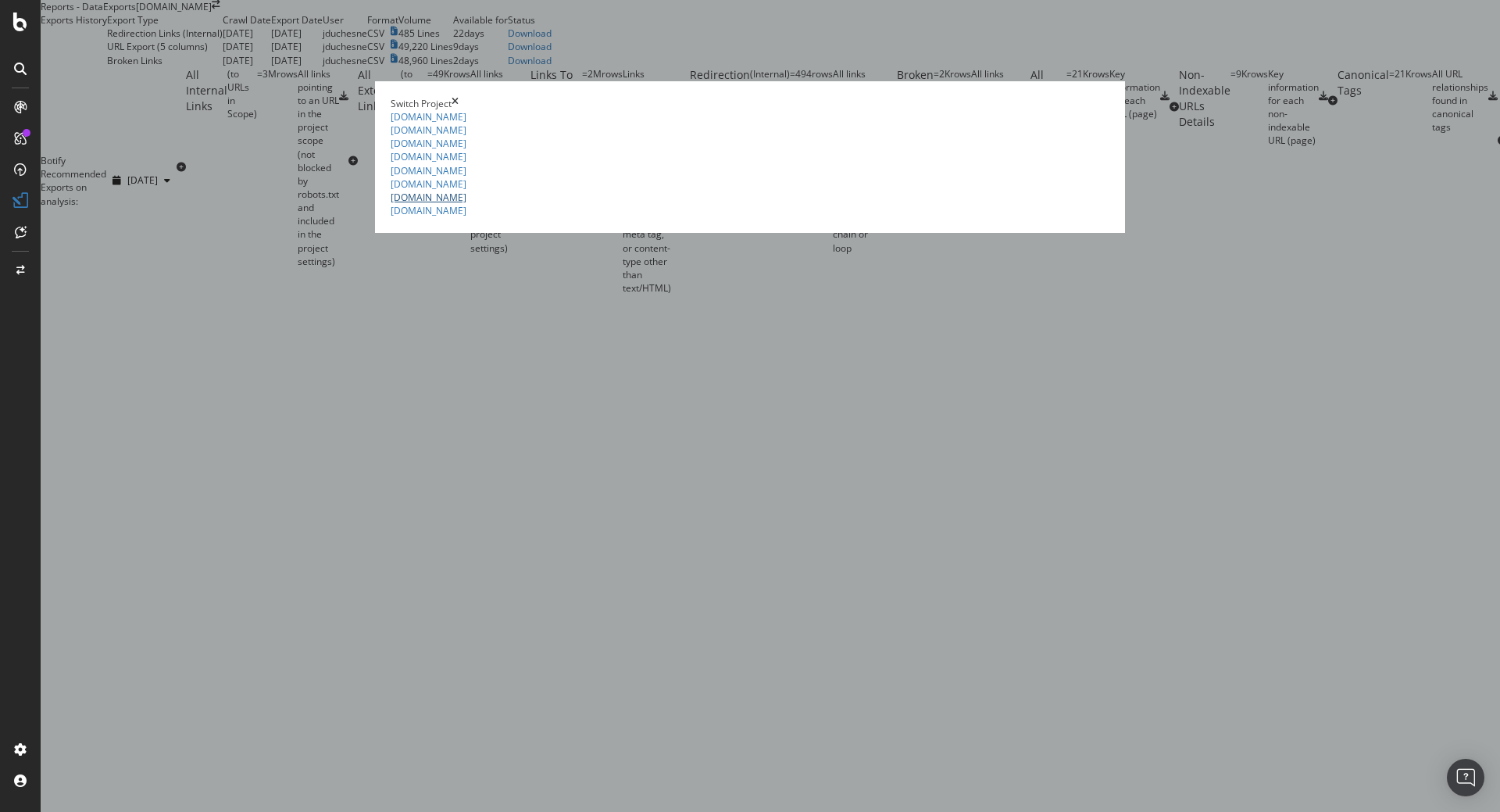
click at [390, 204] on link "[DOMAIN_NAME]" at bounding box center [428, 197] width 76 height 14
